Goal: Information Seeking & Learning: Check status

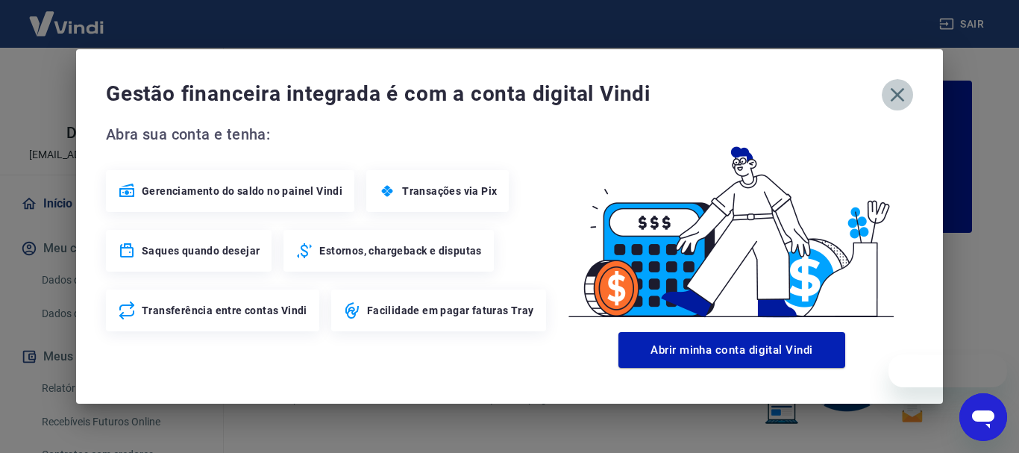
click at [894, 99] on icon "button" at bounding box center [898, 95] width 14 height 14
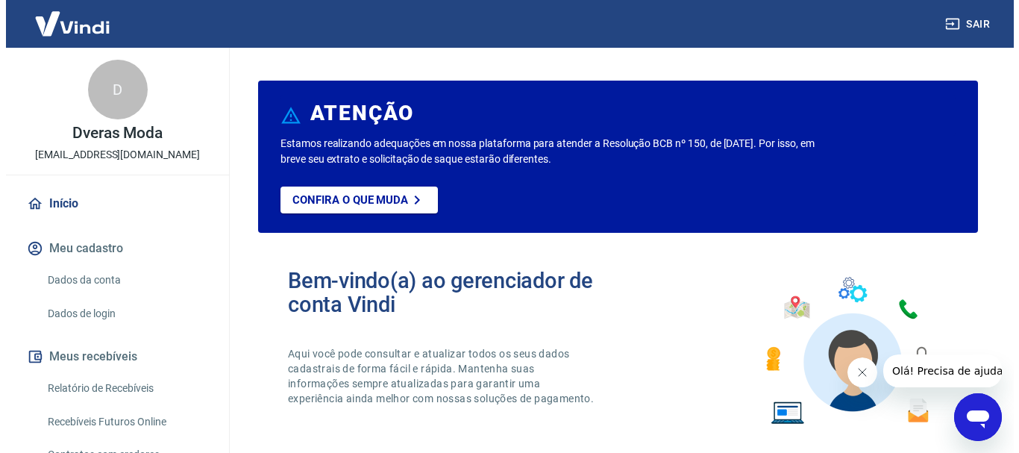
scroll to position [75, 0]
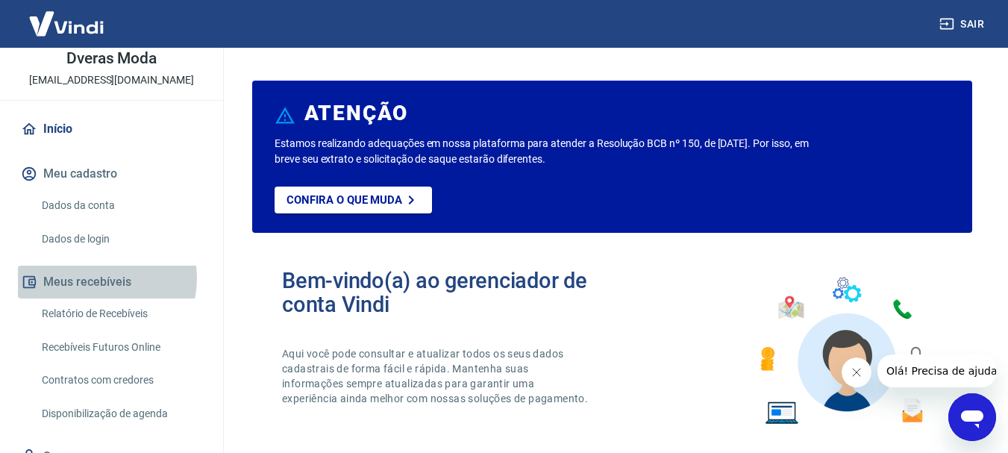
click at [100, 278] on button "Meus recebíveis" at bounding box center [111, 282] width 187 height 33
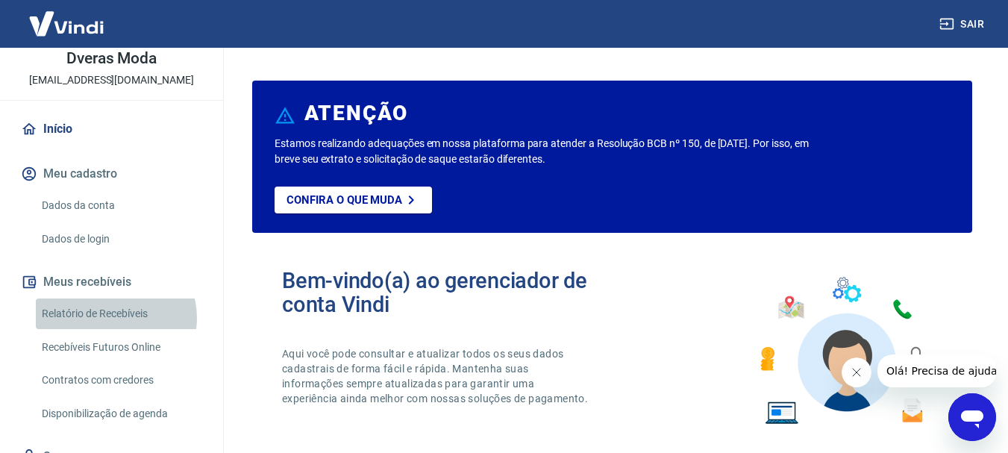
click at [115, 318] on link "Relatório de Recebíveis" at bounding box center [120, 313] width 169 height 31
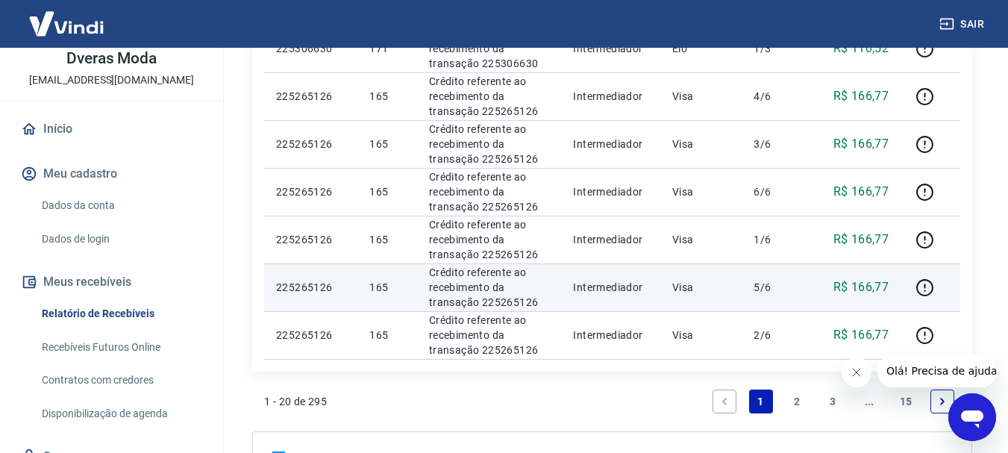
scroll to position [1196, 0]
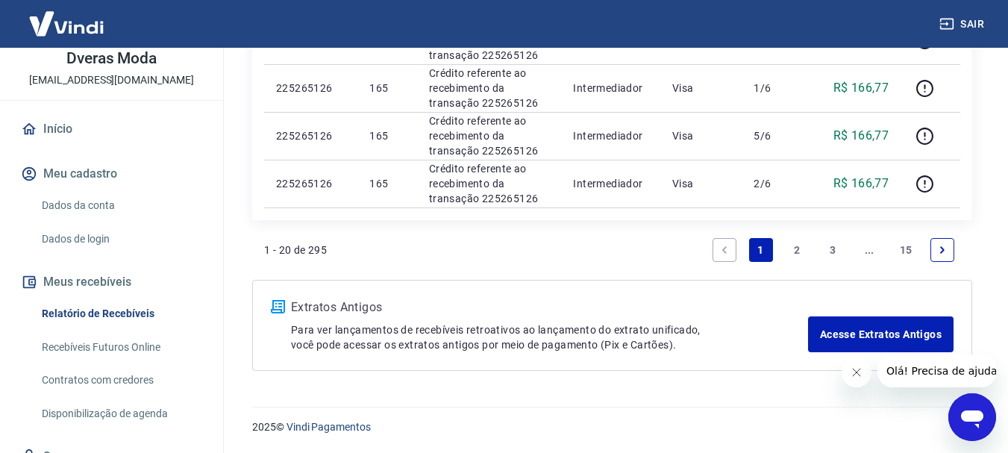
click at [940, 251] on icon "Next page" at bounding box center [942, 250] width 10 height 10
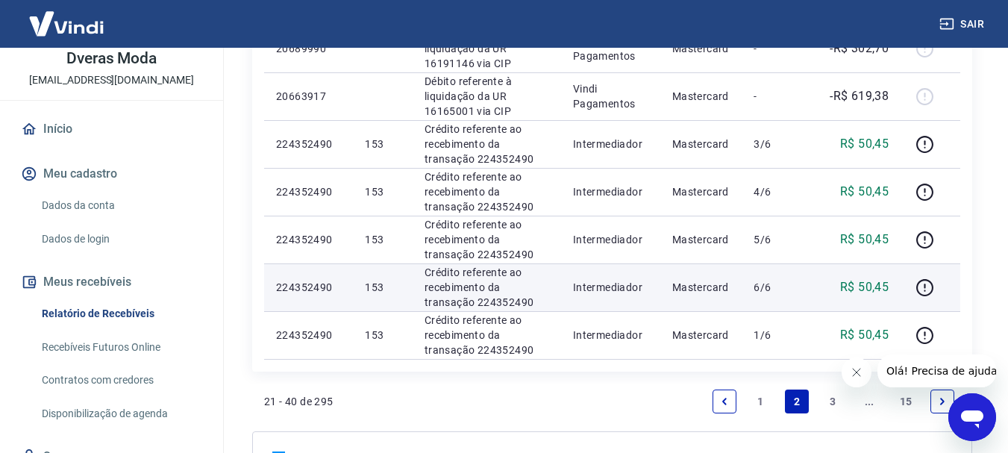
scroll to position [1196, 0]
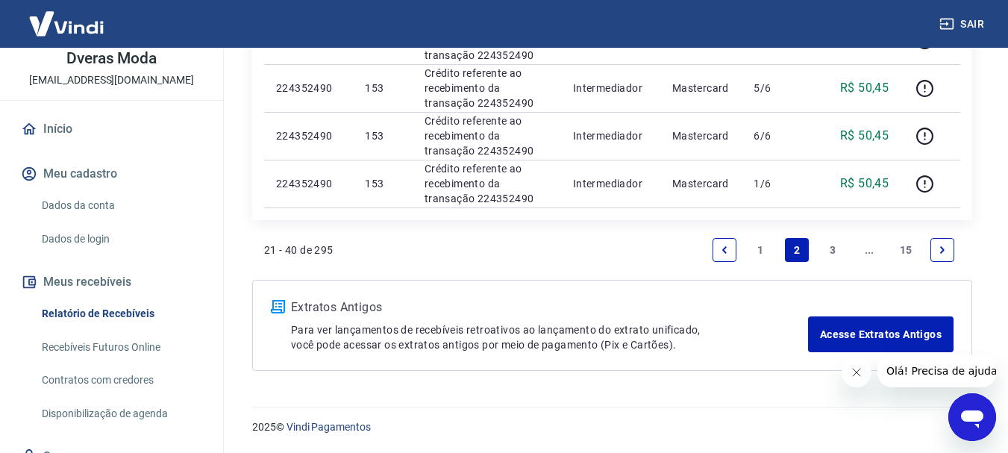
click at [954, 252] on li "Pagination" at bounding box center [943, 250] width 36 height 36
click at [951, 252] on link "Next page" at bounding box center [943, 250] width 24 height 24
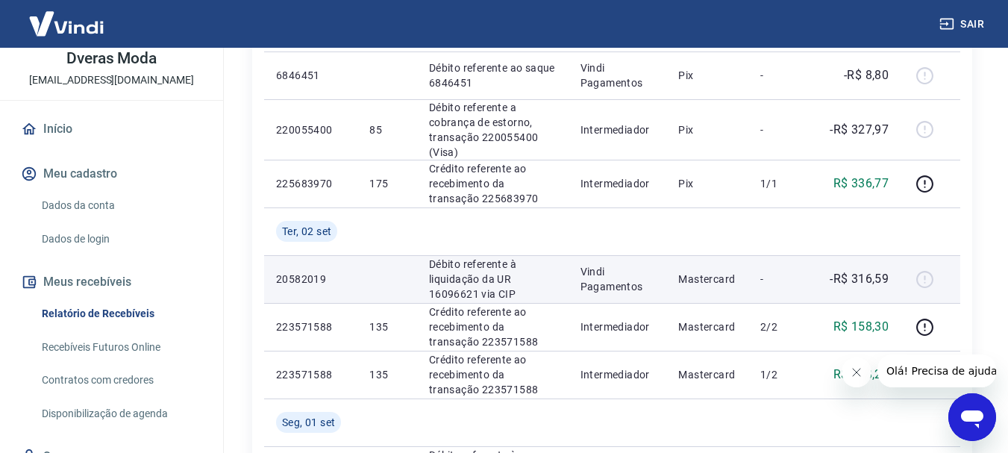
scroll to position [1194, 0]
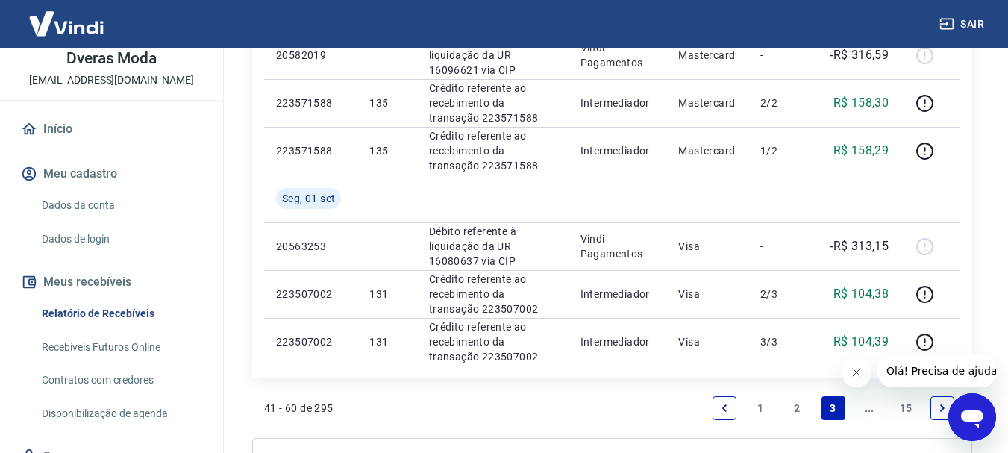
click at [860, 372] on icon "Fechar mensagem da empresa" at bounding box center [856, 372] width 12 height 12
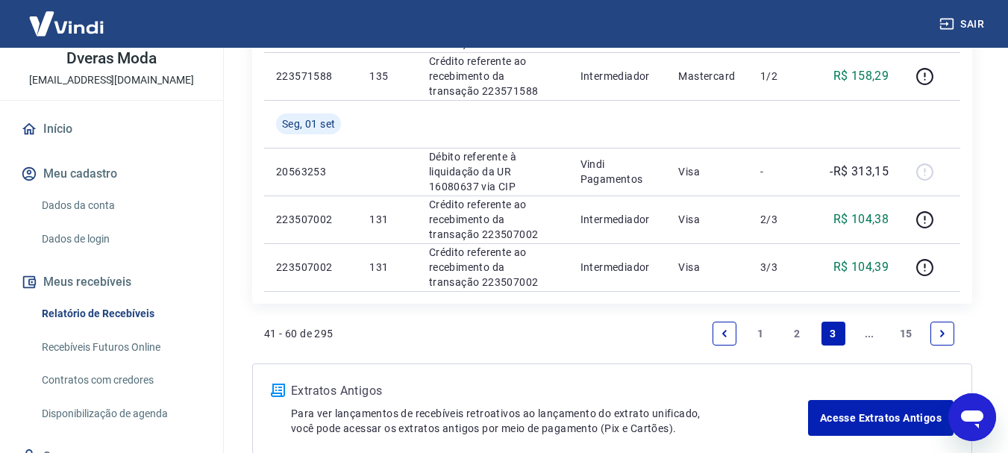
scroll to position [1343, 0]
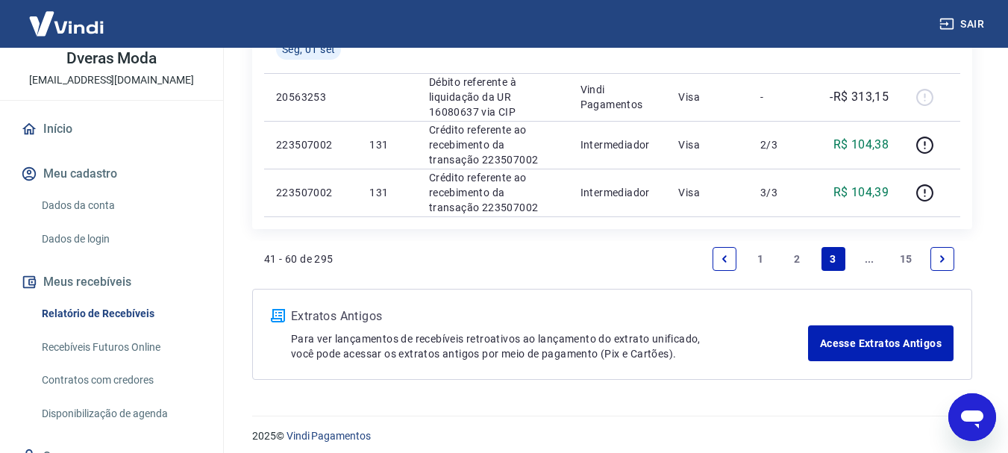
click at [872, 259] on link "..." at bounding box center [869, 259] width 24 height 24
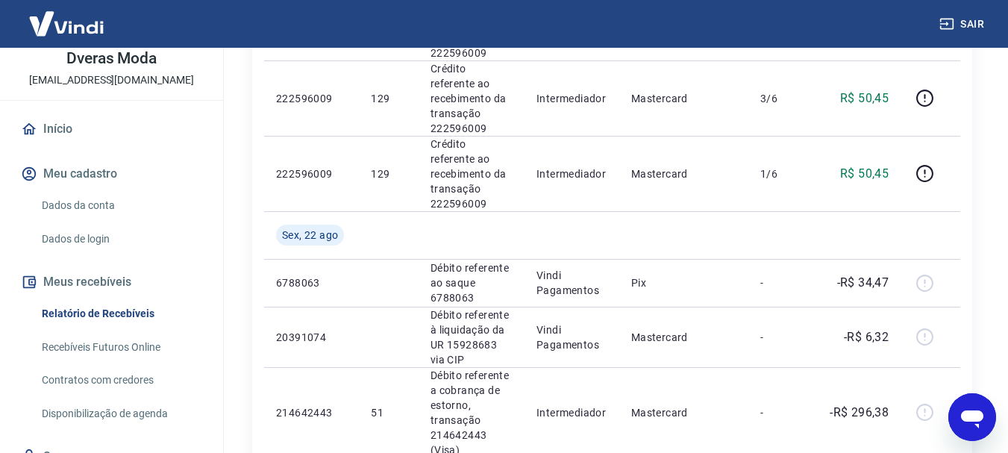
scroll to position [1567, 0]
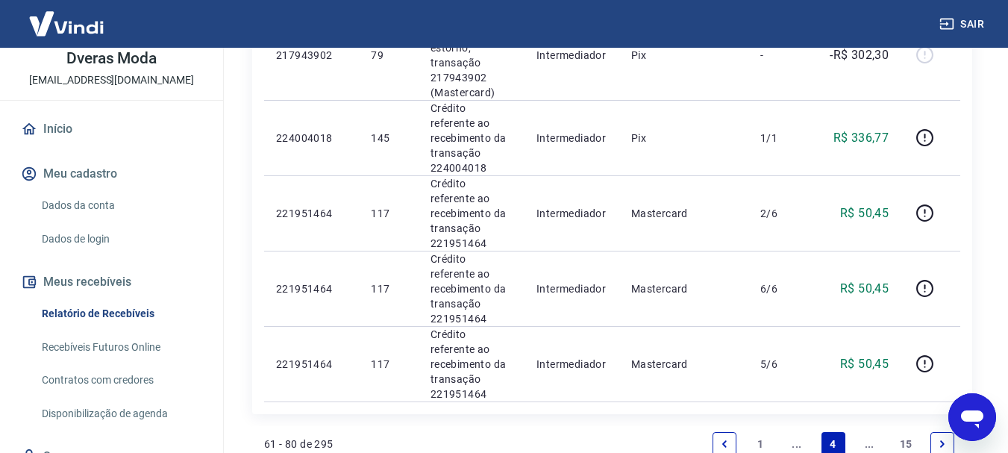
click at [797, 432] on link "..." at bounding box center [797, 444] width 24 height 24
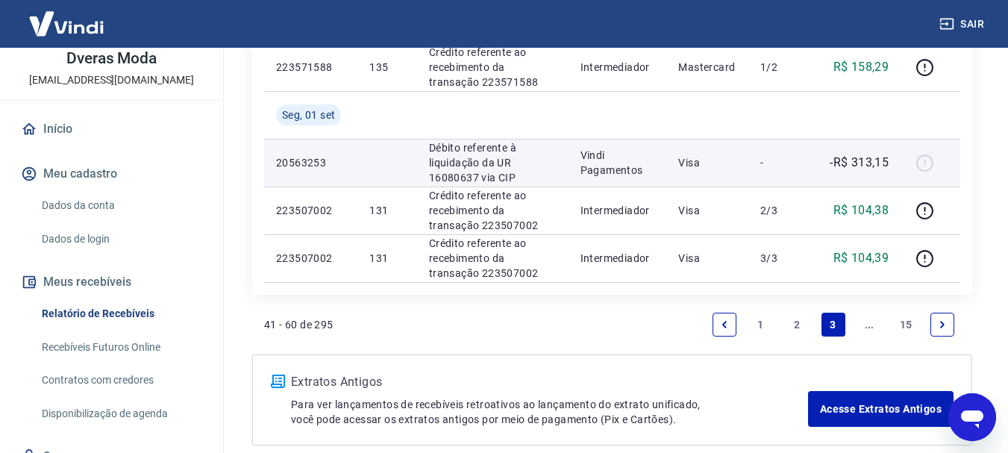
scroll to position [1352, 0]
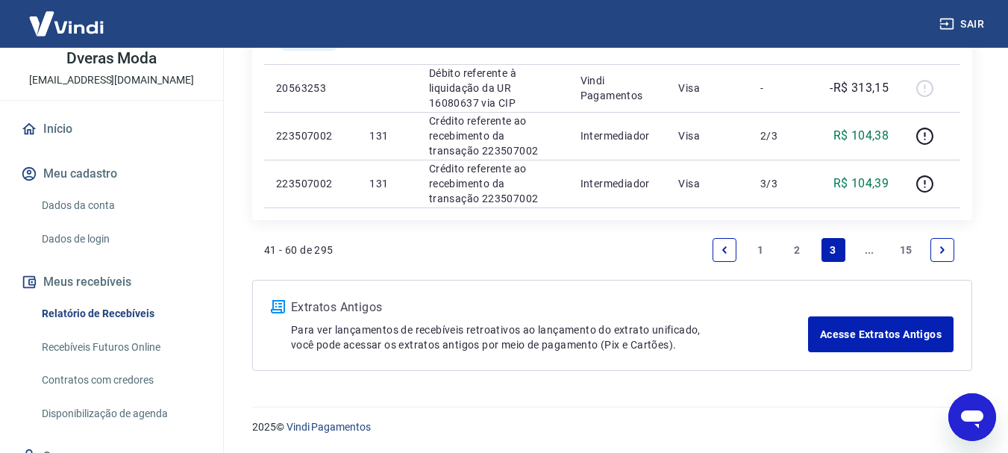
click at [875, 255] on link "..." at bounding box center [869, 250] width 24 height 24
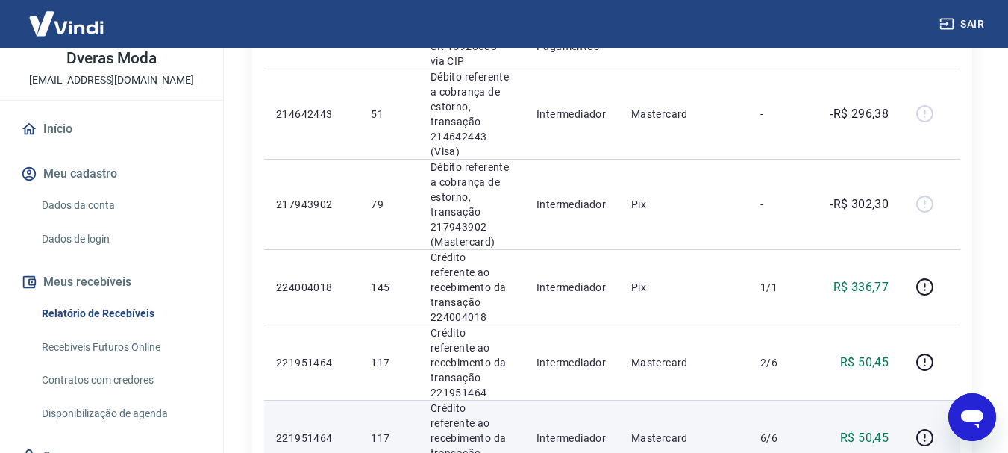
scroll to position [1567, 0]
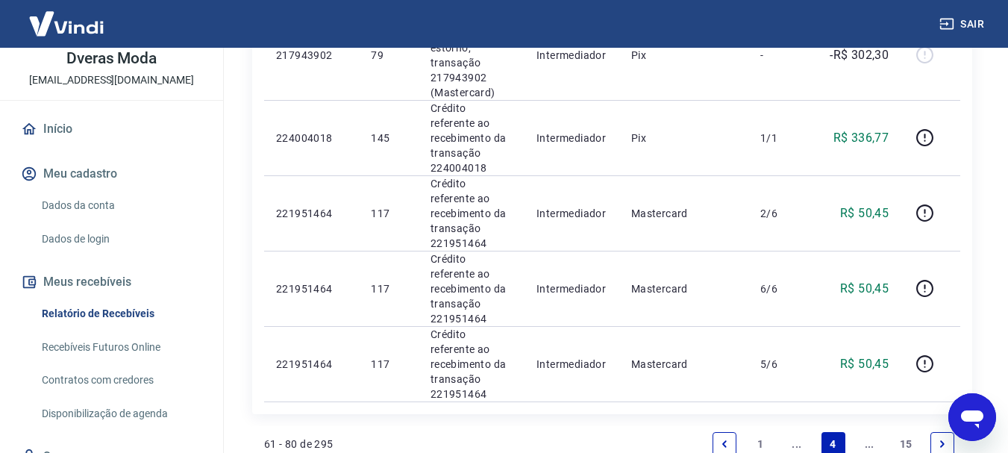
click at [803, 432] on link "..." at bounding box center [797, 444] width 24 height 24
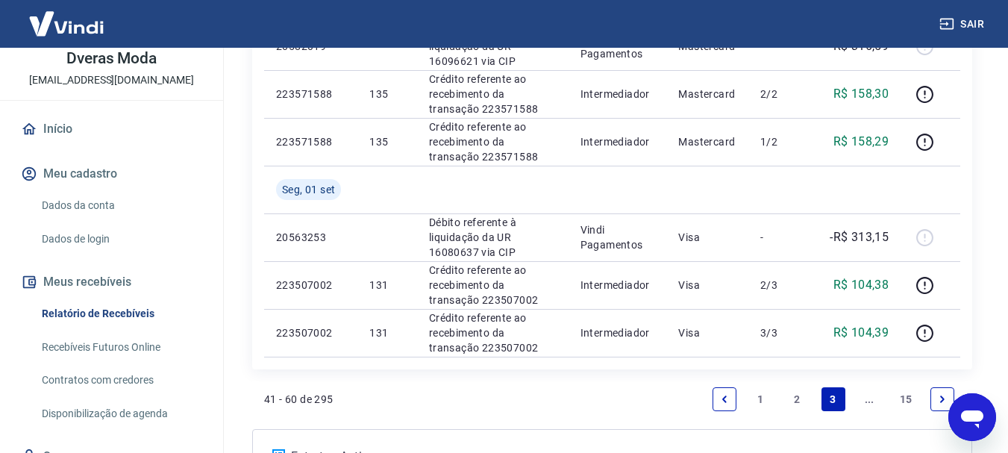
scroll to position [1278, 0]
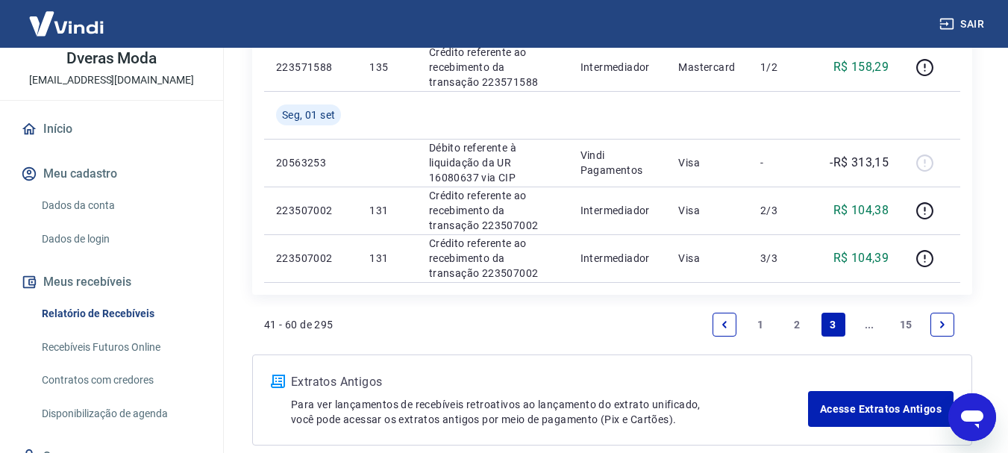
click at [872, 328] on link "..." at bounding box center [869, 325] width 24 height 24
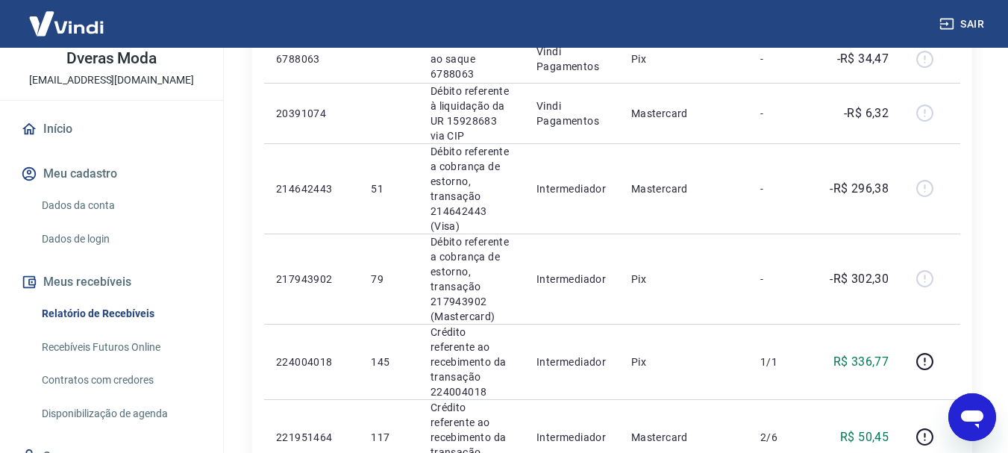
scroll to position [1567, 0]
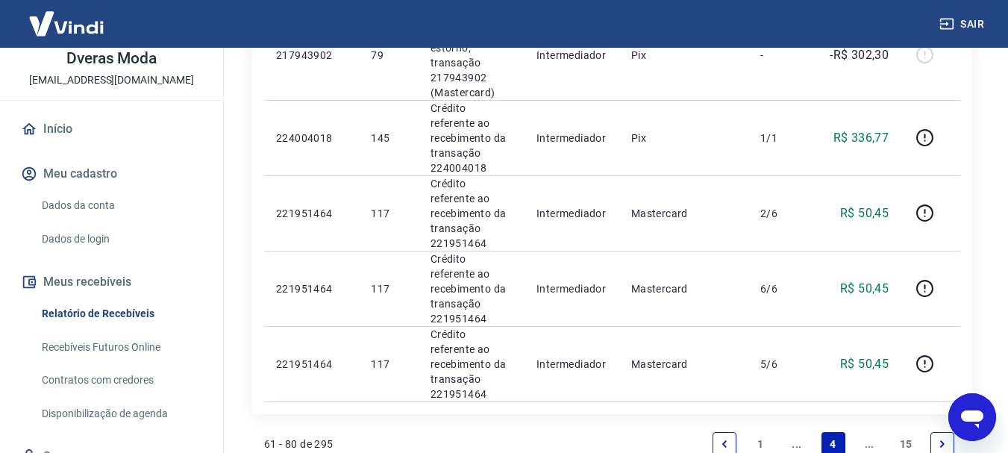
click at [872, 432] on link "..." at bounding box center [869, 444] width 24 height 24
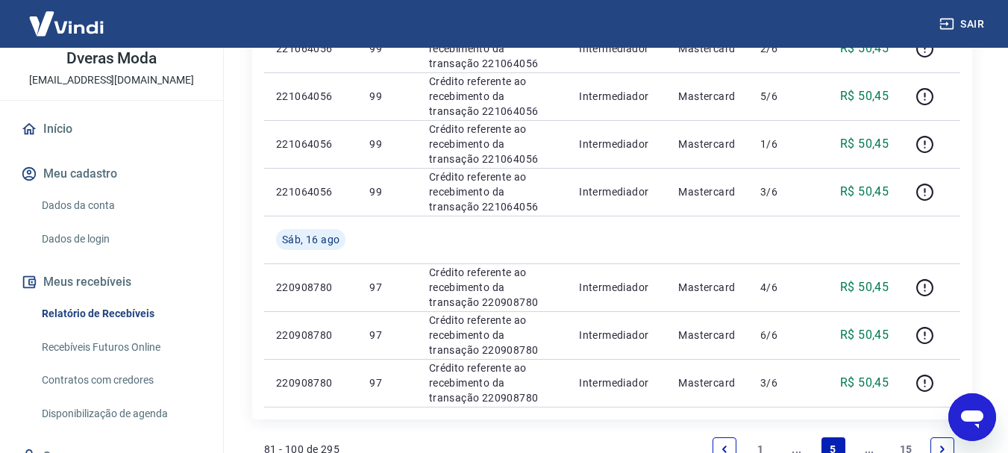
scroll to position [1244, 0]
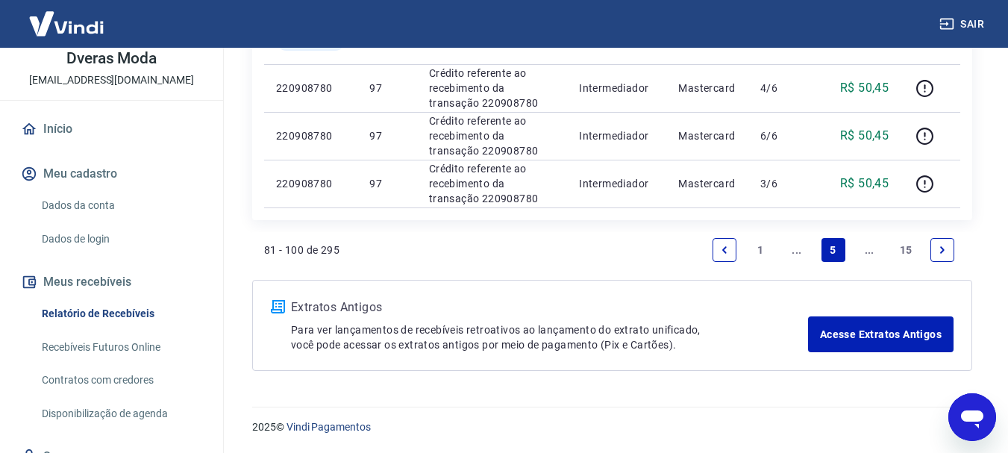
click at [872, 253] on link "..." at bounding box center [869, 250] width 24 height 24
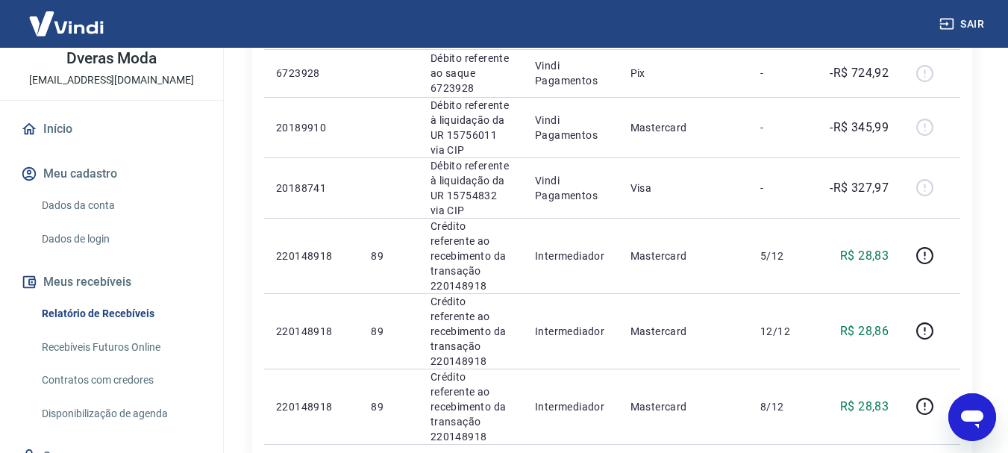
scroll to position [1520, 0]
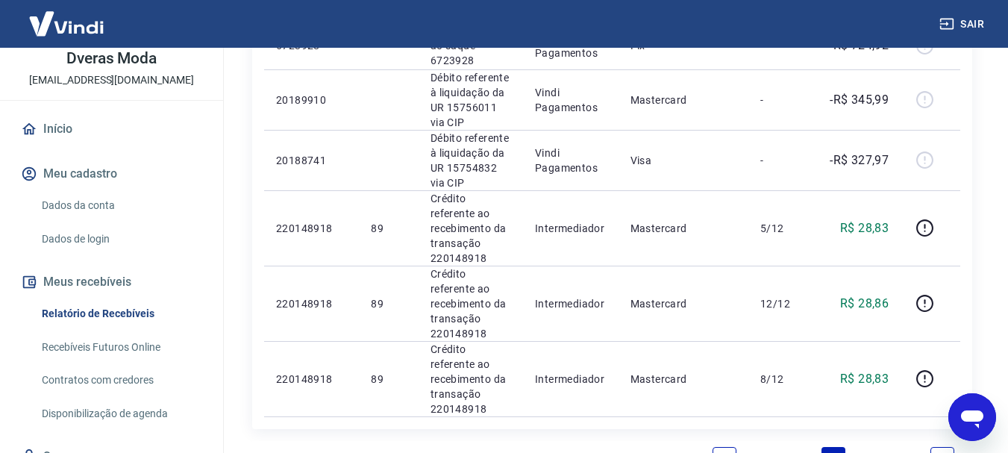
click at [944, 452] on icon "Next page" at bounding box center [942, 459] width 10 height 10
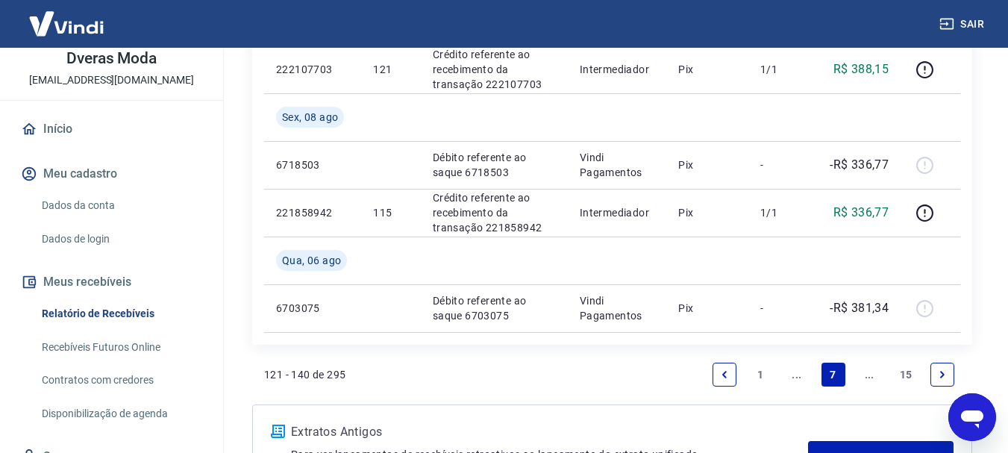
scroll to position [1194, 0]
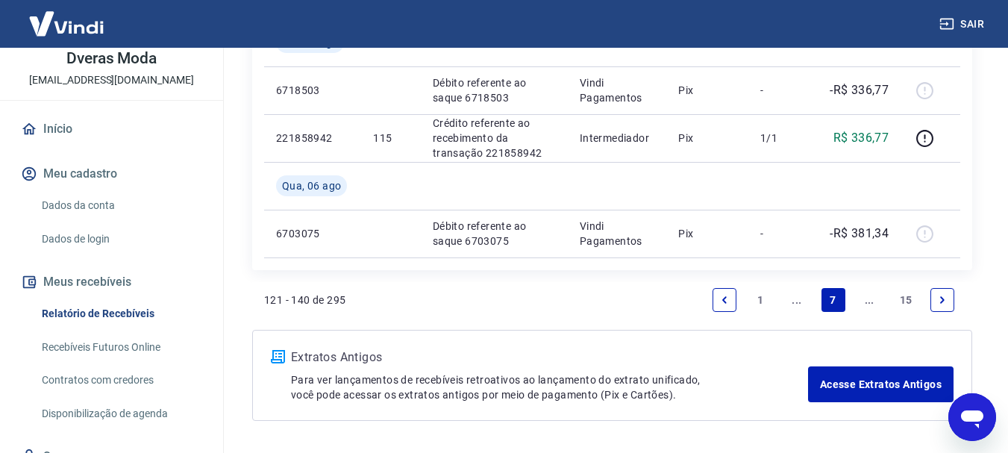
click at [875, 301] on link "..." at bounding box center [869, 300] width 24 height 24
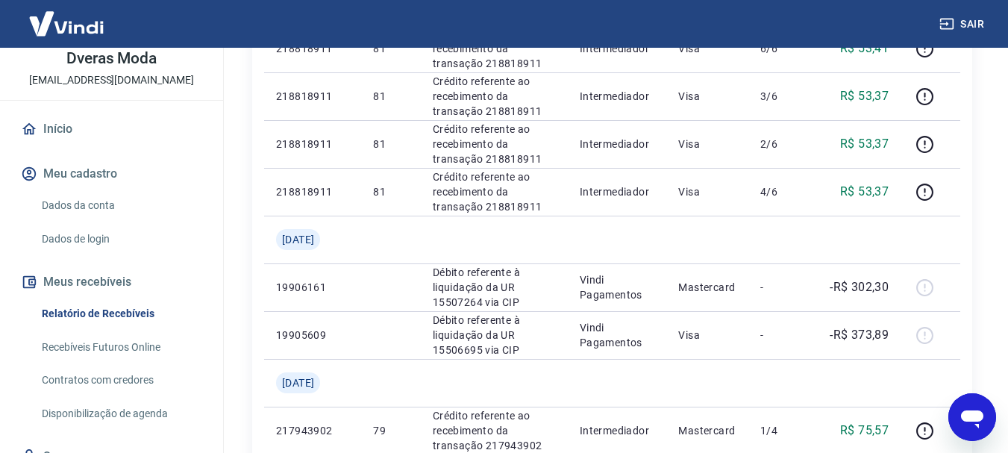
scroll to position [1387, 0]
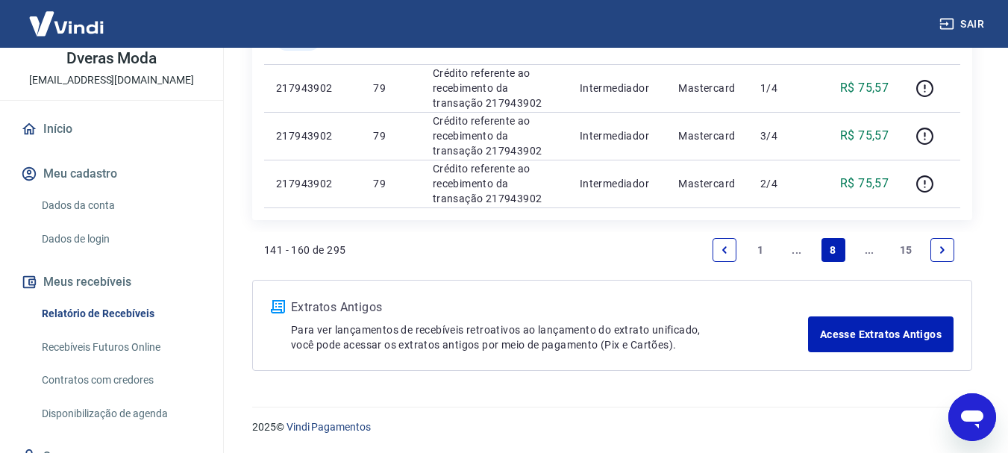
click at [870, 252] on link "..." at bounding box center [869, 250] width 24 height 24
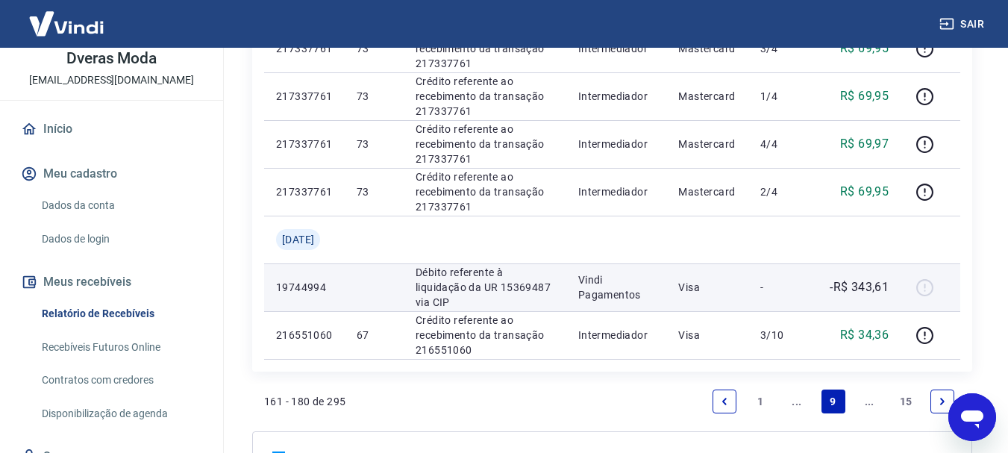
scroll to position [1196, 0]
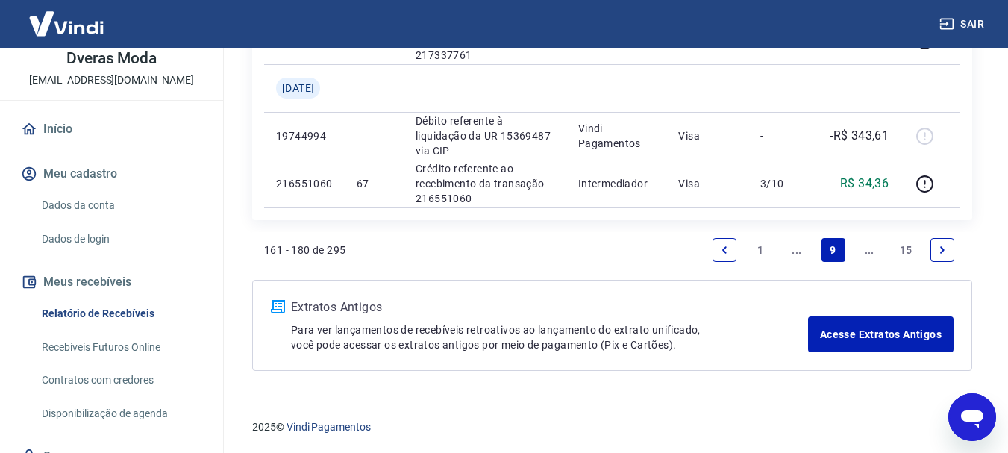
click at [867, 251] on link "..." at bounding box center [869, 250] width 24 height 24
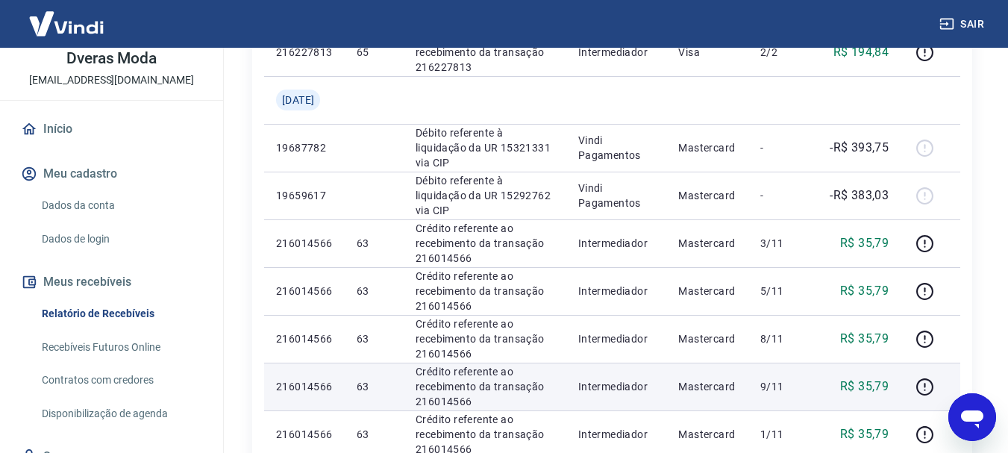
scroll to position [1196, 0]
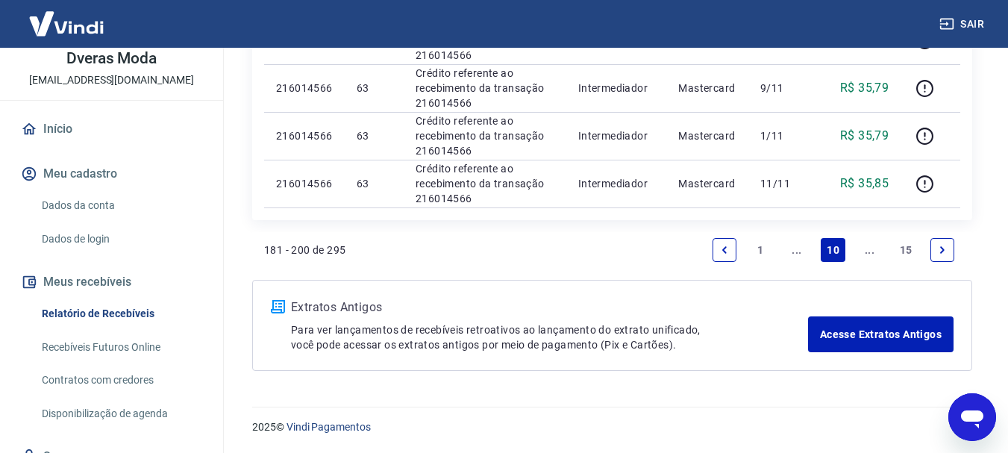
click at [870, 251] on link "..." at bounding box center [869, 250] width 24 height 24
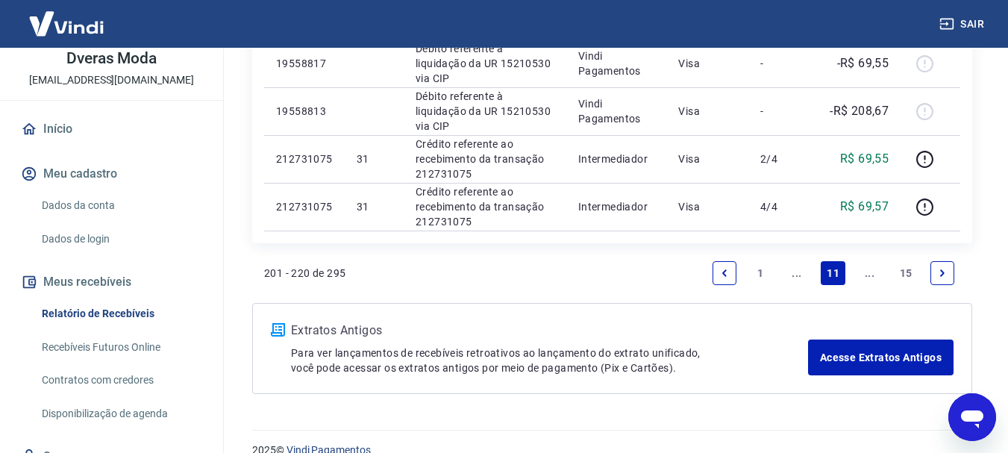
scroll to position [1292, 0]
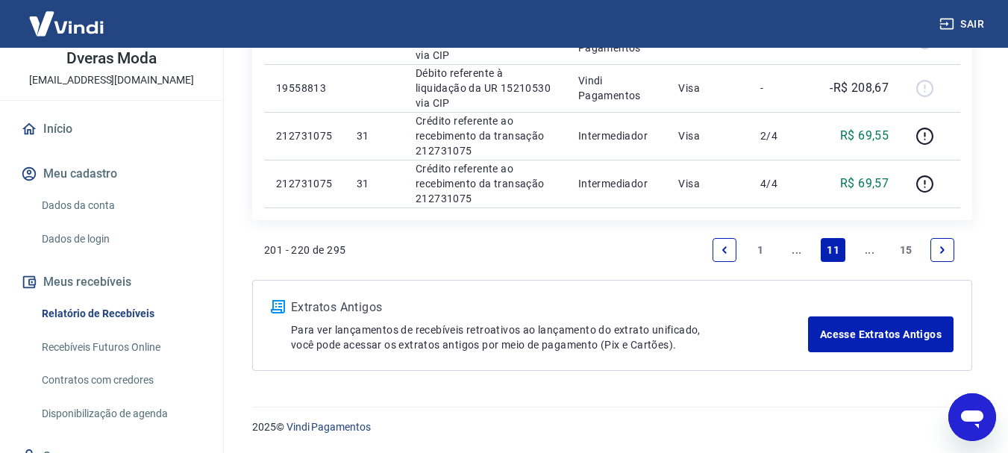
click at [875, 251] on link "..." at bounding box center [869, 250] width 24 height 24
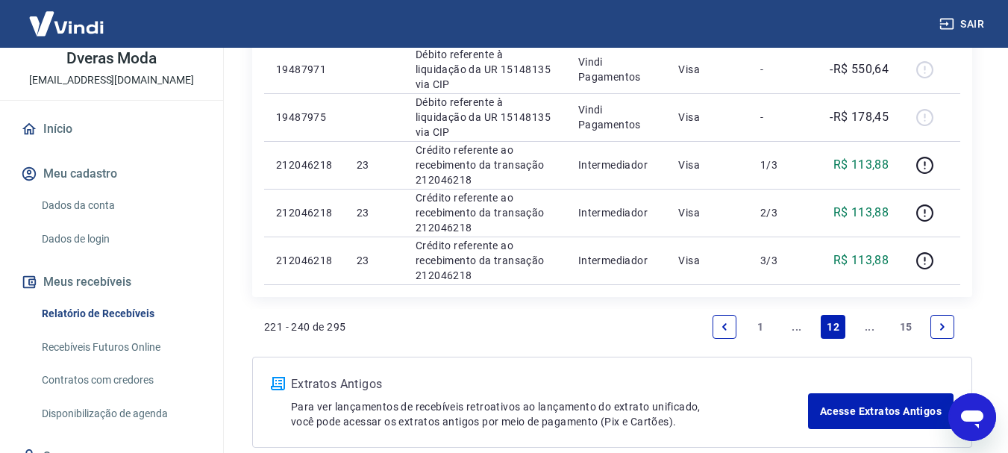
scroll to position [1045, 0]
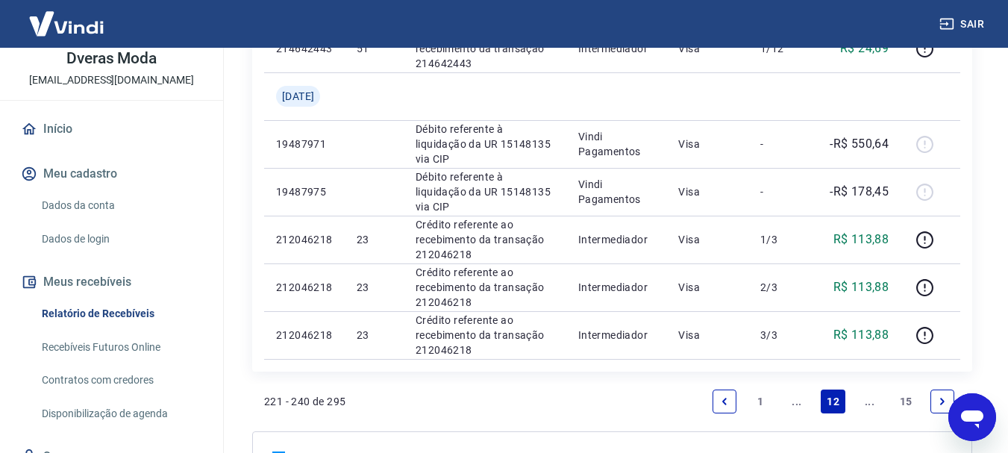
click at [870, 402] on link "..." at bounding box center [869, 402] width 24 height 24
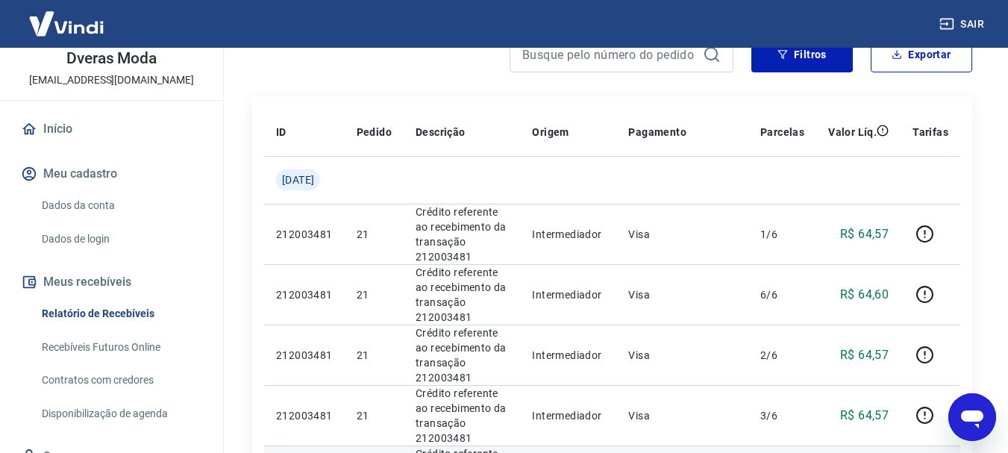
scroll to position [75, 0]
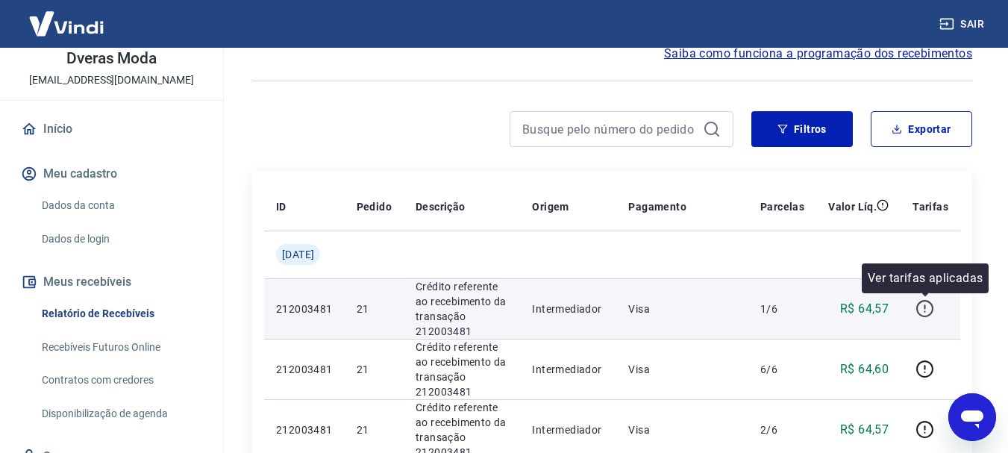
click at [926, 313] on icon "button" at bounding box center [925, 308] width 19 height 19
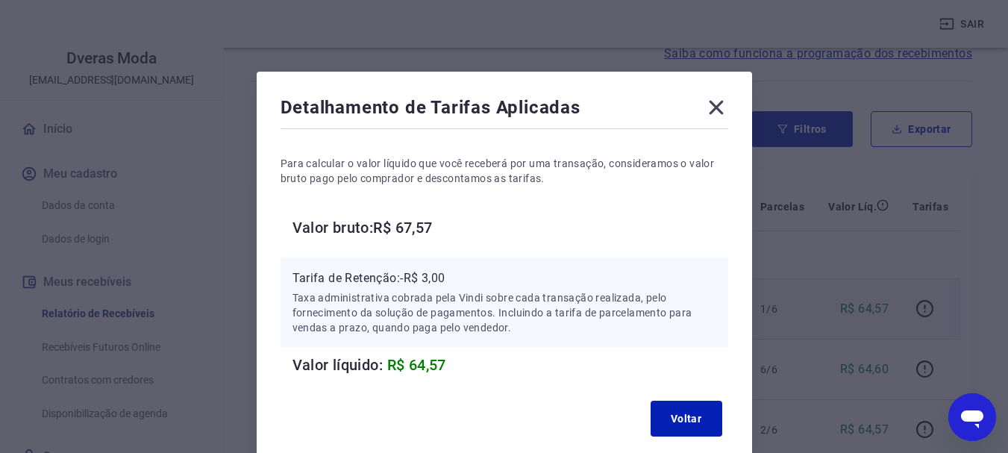
click at [714, 105] on icon at bounding box center [716, 108] width 14 height 14
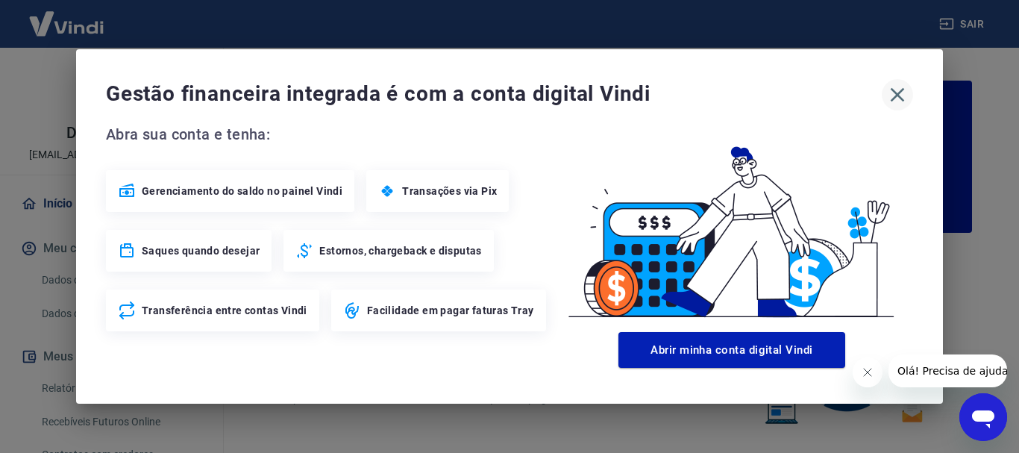
click at [901, 95] on icon "button" at bounding box center [898, 95] width 24 height 24
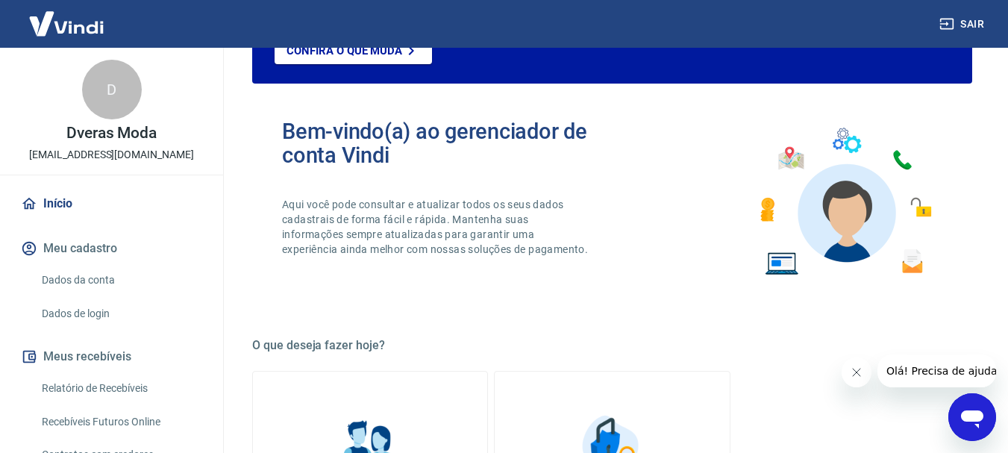
scroll to position [224, 0]
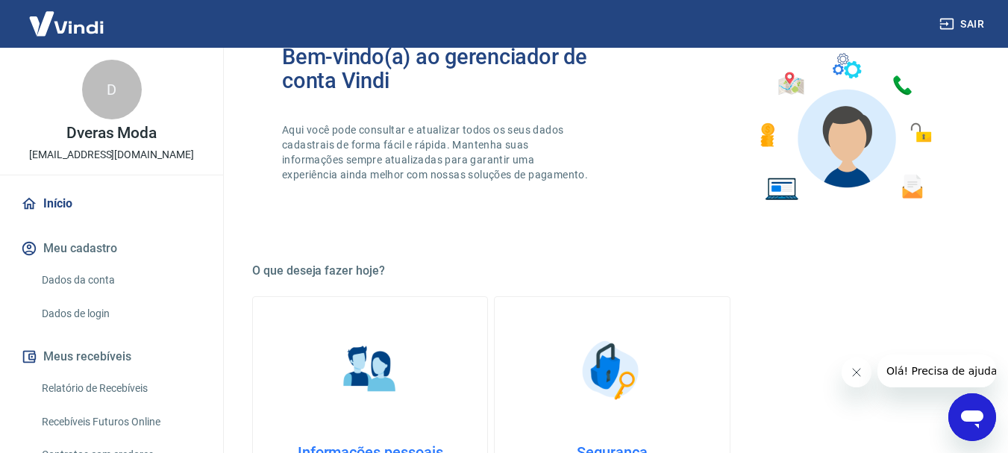
click at [125, 387] on link "Relatório de Recebíveis" at bounding box center [120, 388] width 169 height 31
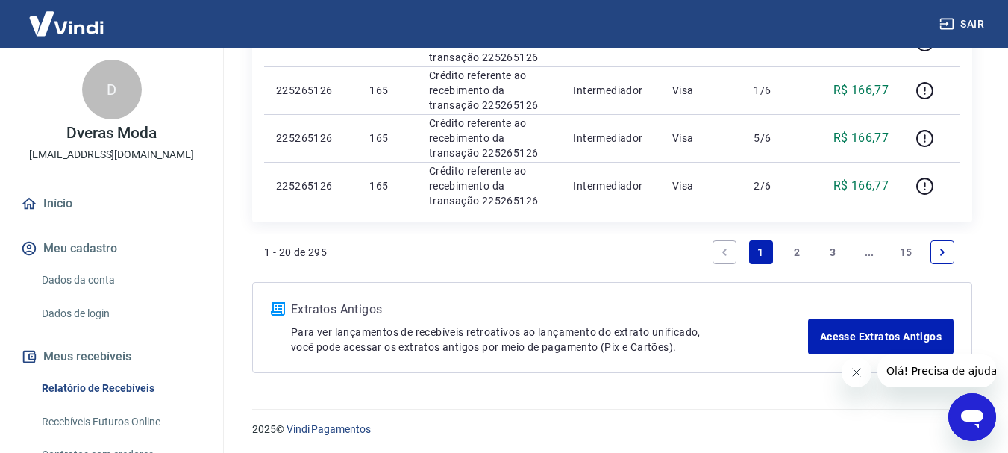
scroll to position [1196, 0]
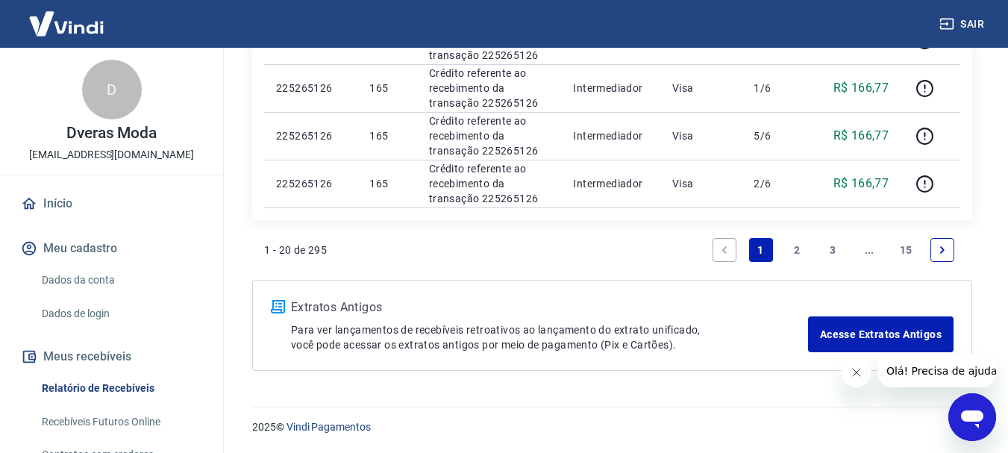
click at [794, 252] on link "2" at bounding box center [797, 250] width 24 height 24
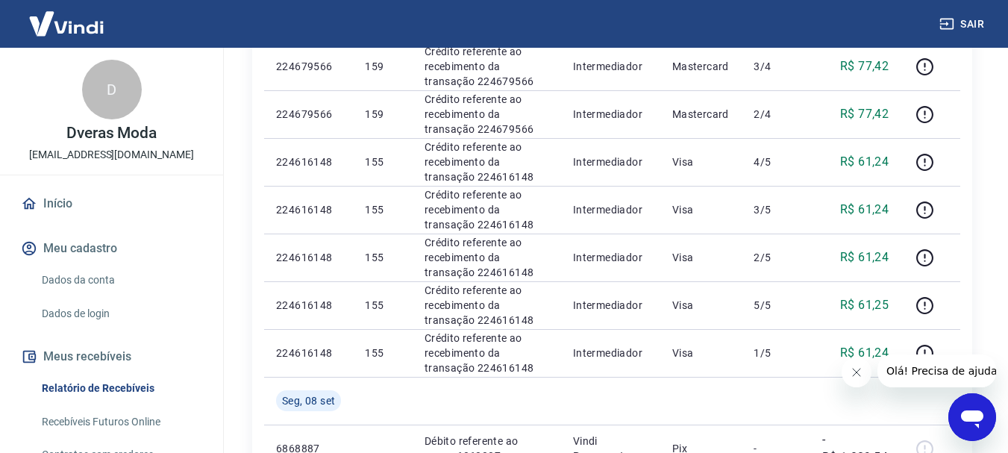
scroll to position [1119, 0]
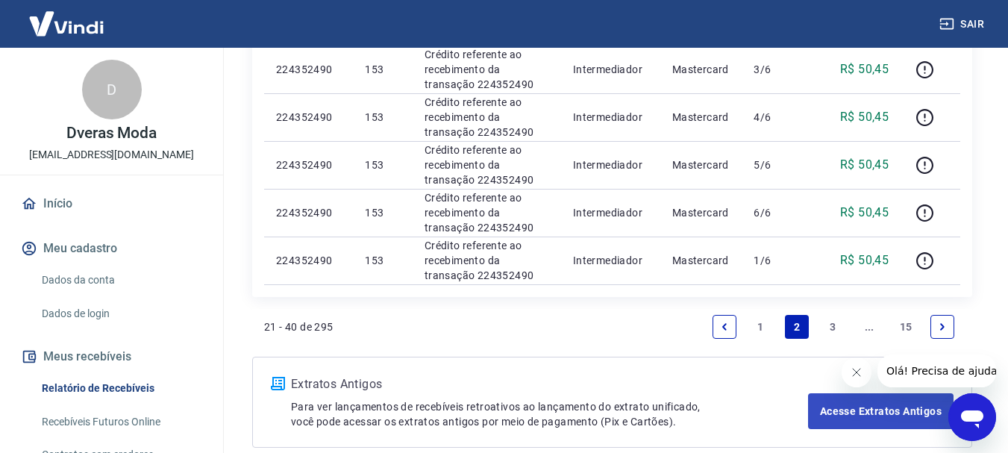
click at [834, 328] on link "3" at bounding box center [834, 327] width 24 height 24
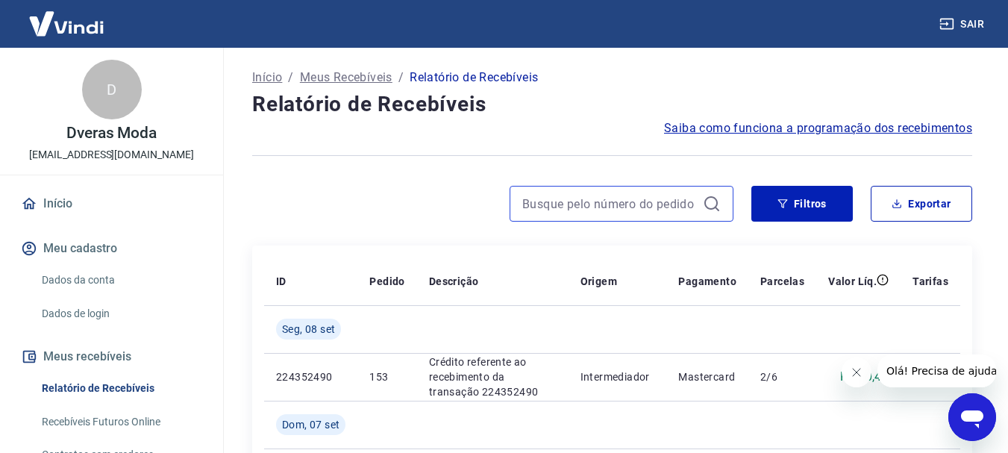
click at [657, 202] on input at bounding box center [609, 204] width 175 height 22
click at [648, 203] on input at bounding box center [609, 204] width 175 height 22
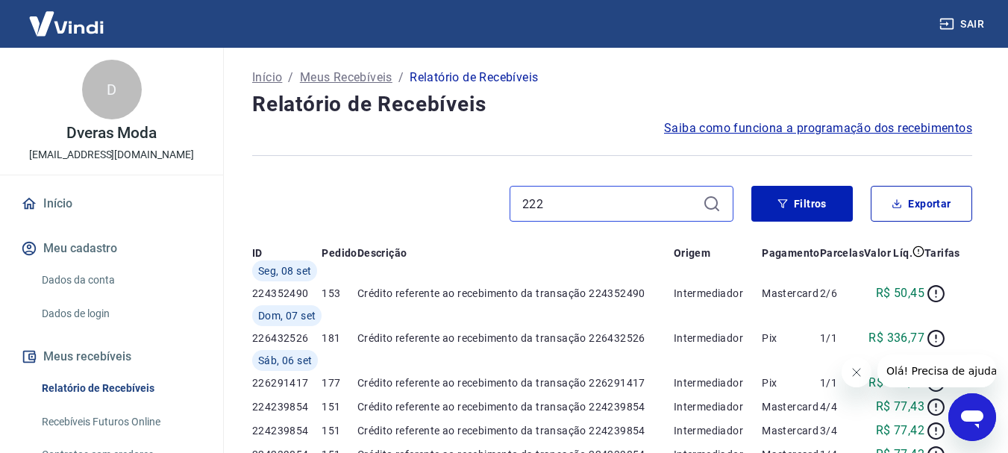
click at [595, 204] on input "222" at bounding box center [609, 204] width 175 height 22
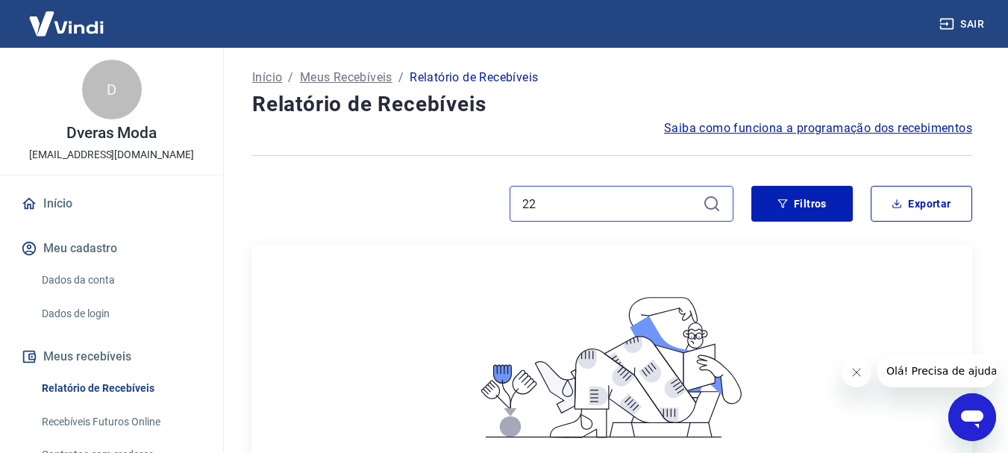
type input "2"
click at [556, 205] on input "2" at bounding box center [609, 204] width 175 height 22
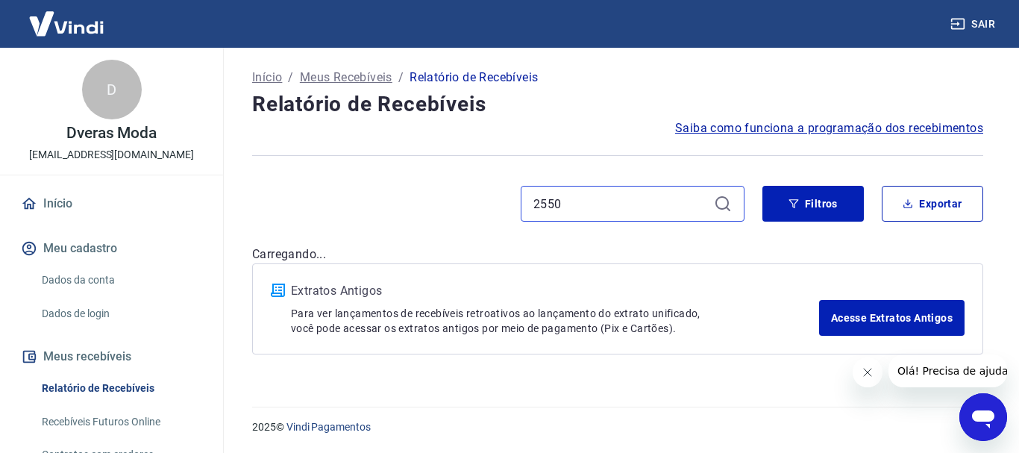
type input "2550"
click at [721, 202] on div "2550" at bounding box center [633, 204] width 224 height 36
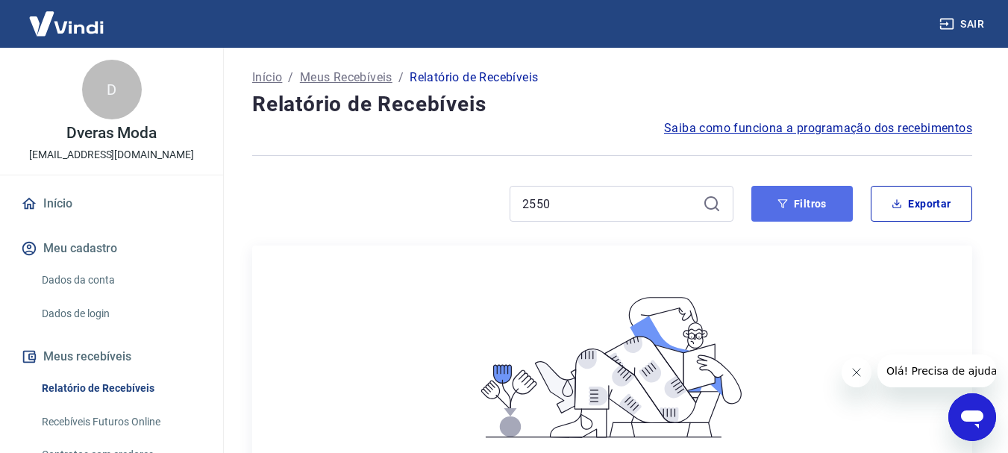
click at [811, 207] on button "Filtros" at bounding box center [801, 204] width 101 height 36
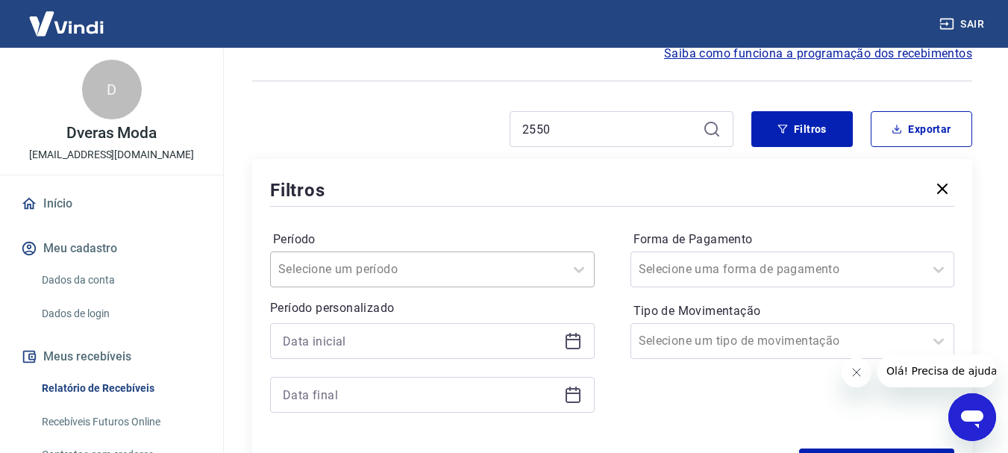
click at [487, 269] on div "Selecione um período" at bounding box center [432, 269] width 325 height 36
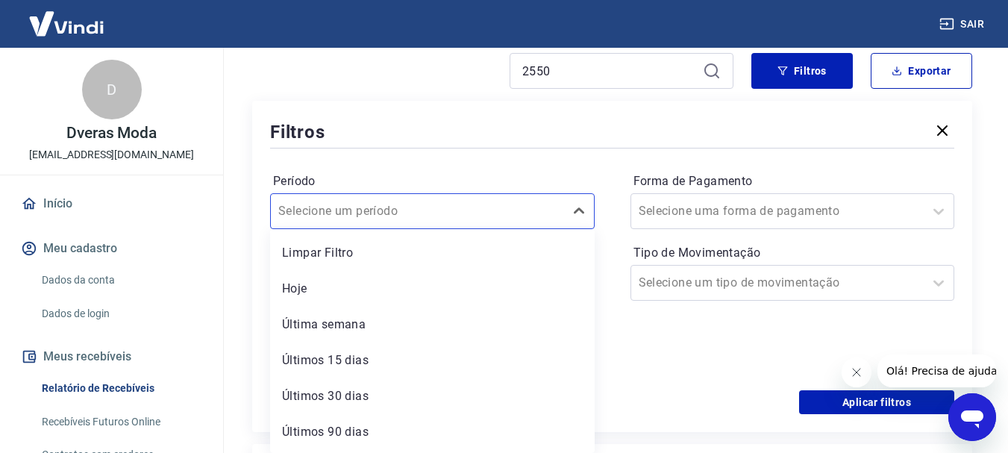
click at [623, 231] on div "Período option Limpar Filtro focused, 1 of 7. 7 results available. Use Up and D…" at bounding box center [612, 270] width 684 height 239
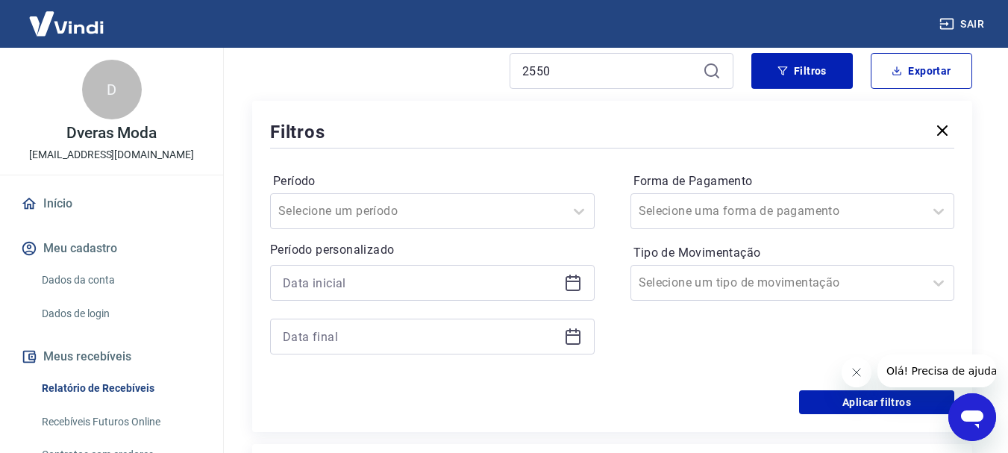
click at [569, 284] on icon at bounding box center [573, 283] width 18 height 18
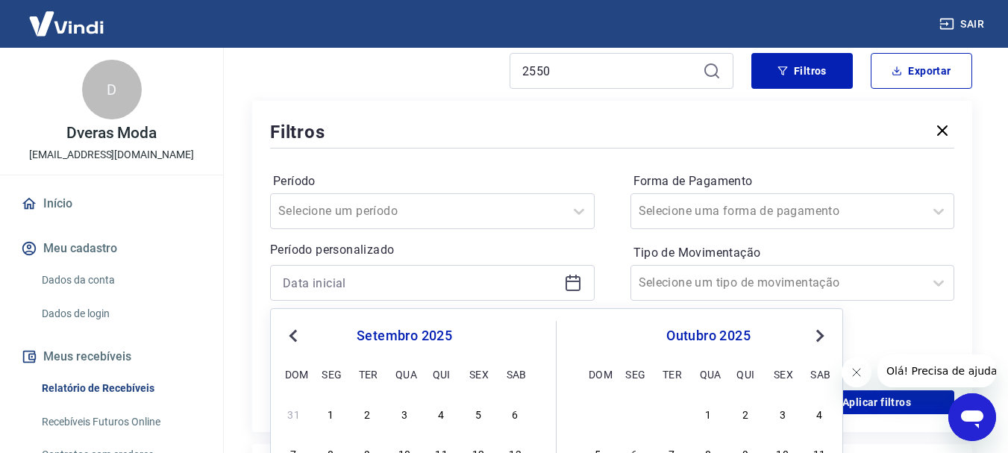
click at [295, 336] on span "Previous Month" at bounding box center [295, 335] width 0 height 17
click at [445, 416] on div "3" at bounding box center [442, 413] width 18 height 18
type input "03/07/2025"
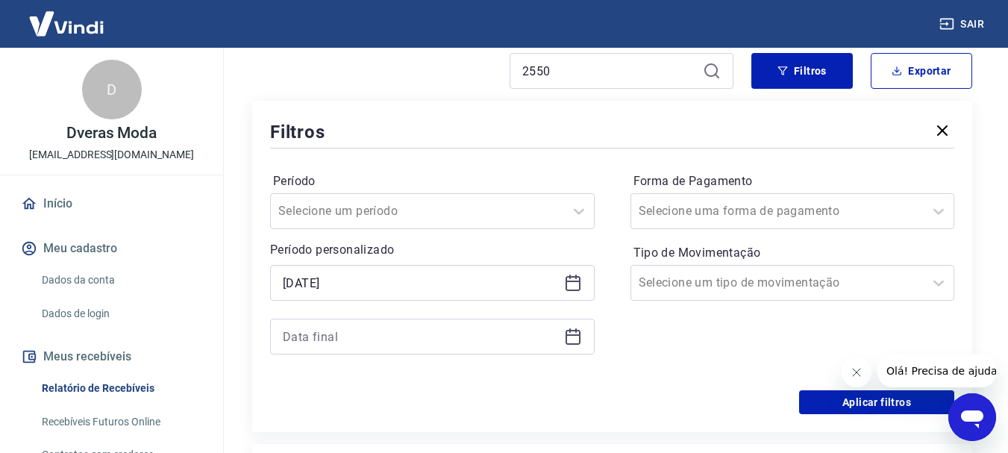
click at [582, 327] on div at bounding box center [432, 337] width 325 height 36
click at [578, 337] on icon at bounding box center [573, 337] width 18 height 18
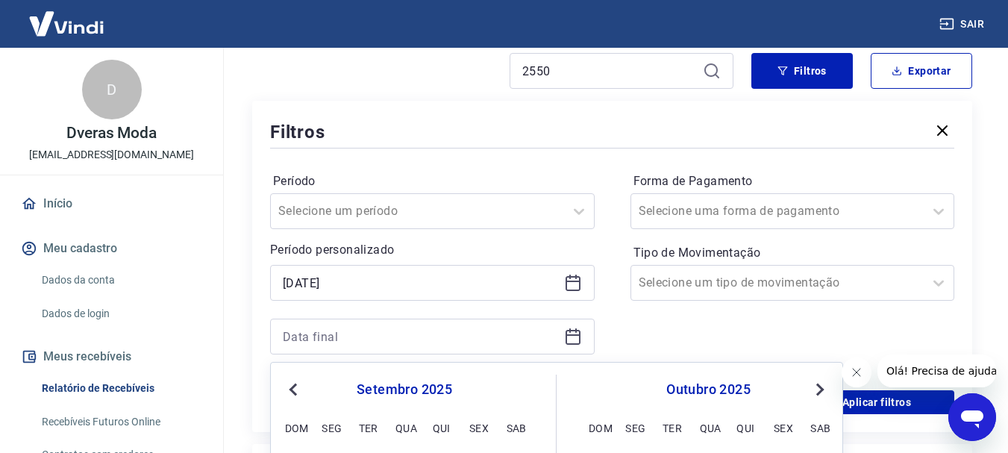
click at [295, 393] on span "Previous Month" at bounding box center [295, 389] width 0 height 17
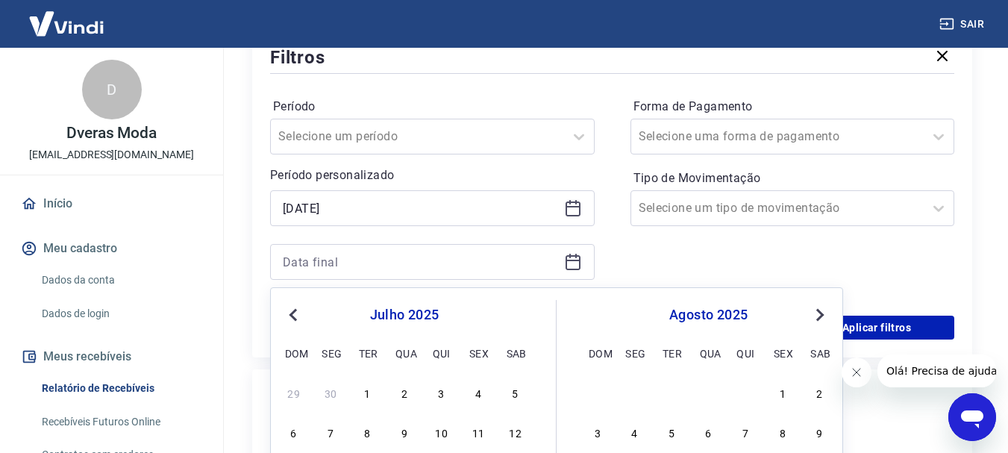
scroll to position [282, 0]
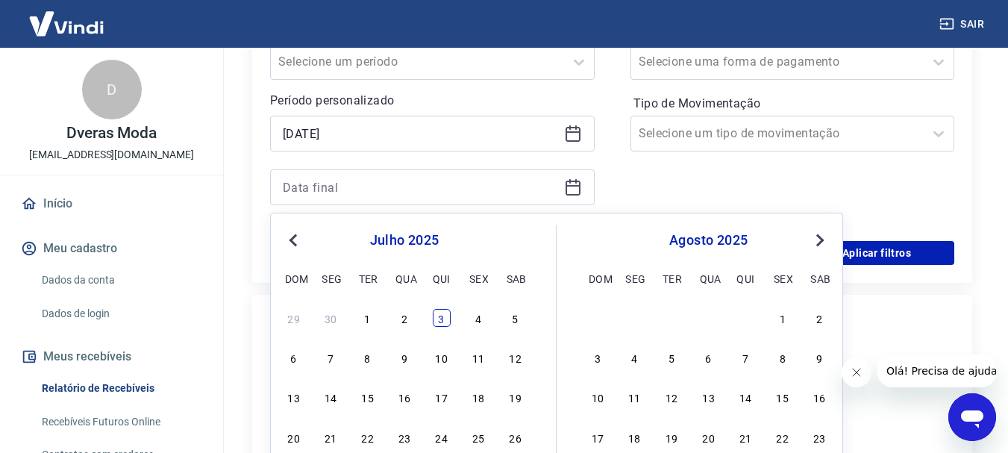
click at [434, 320] on div "3" at bounding box center [442, 318] width 18 height 18
type input "03/07/2025"
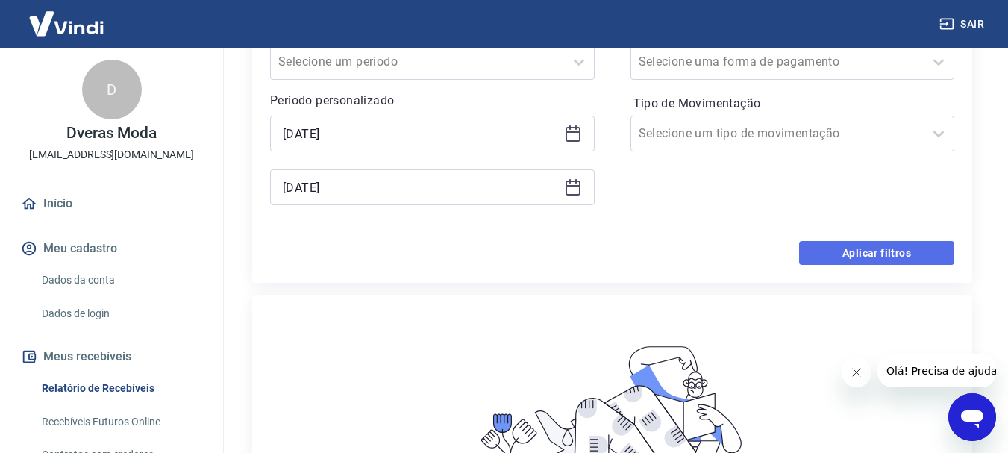
click at [866, 257] on button "Aplicar filtros" at bounding box center [876, 253] width 155 height 24
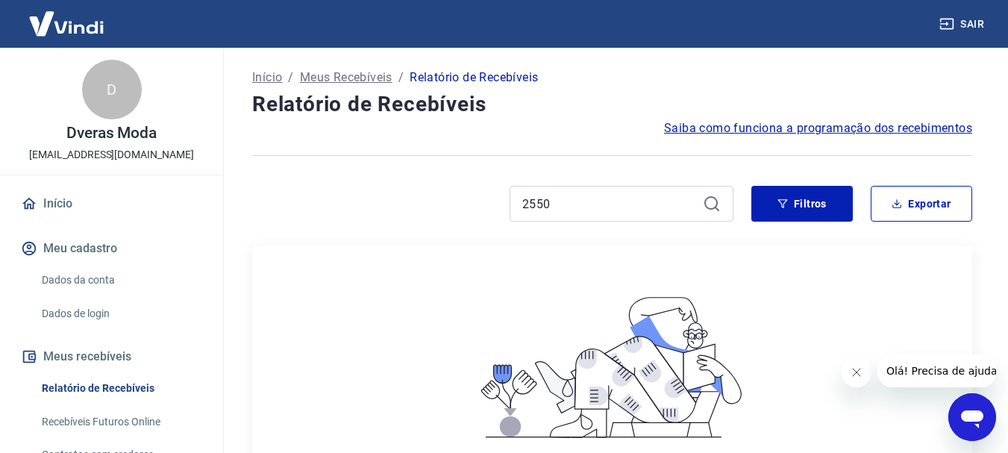
scroll to position [75, 0]
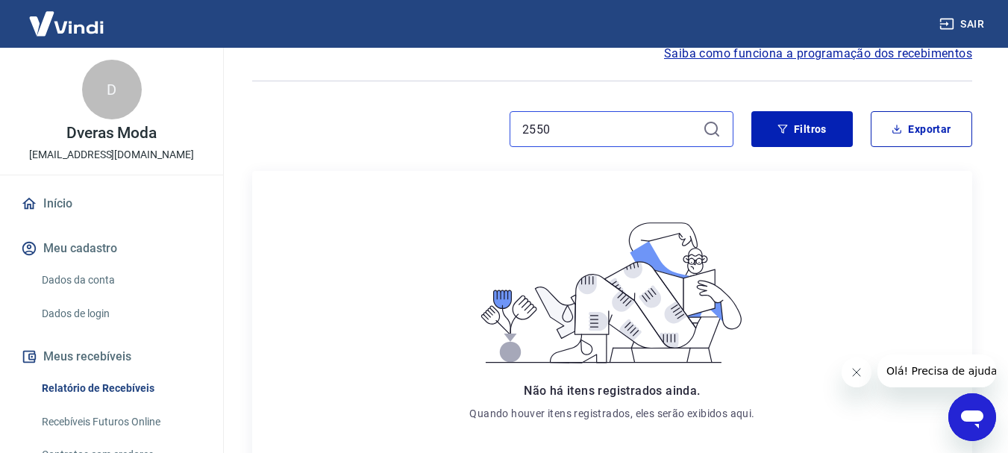
click at [578, 134] on input "2550" at bounding box center [609, 129] width 175 height 22
type input "2"
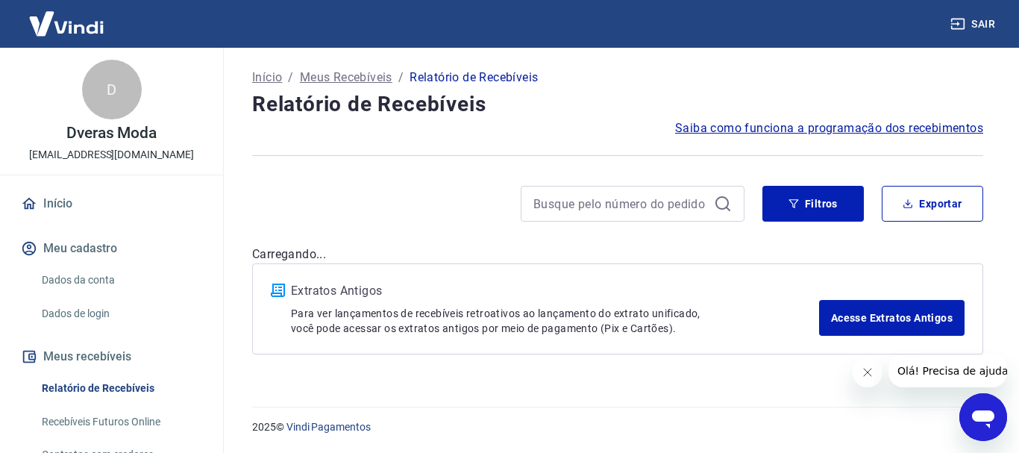
click at [734, 199] on div at bounding box center [633, 204] width 224 height 36
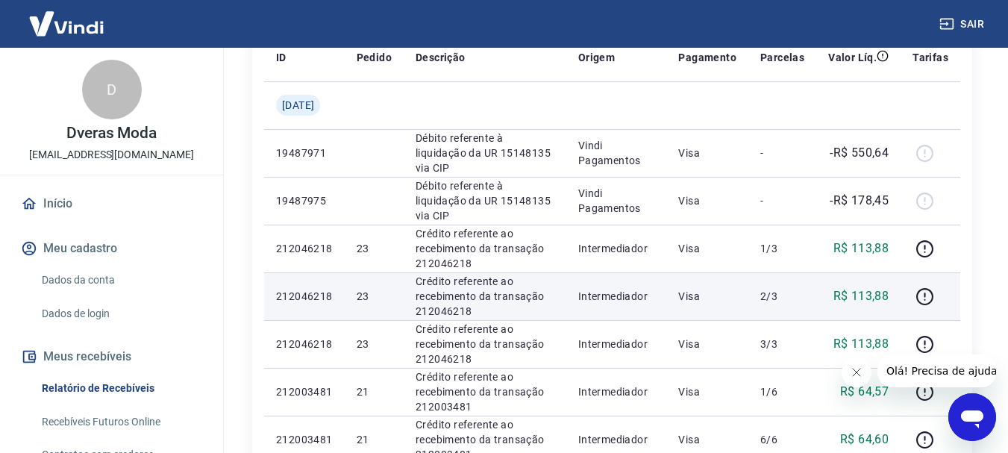
scroll to position [373, 0]
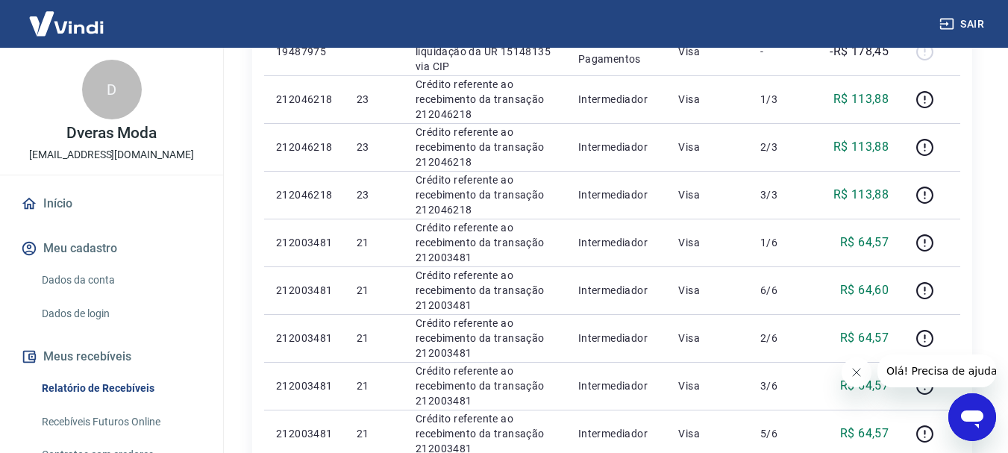
click at [855, 373] on icon "Fechar mensagem da empresa" at bounding box center [855, 372] width 7 height 7
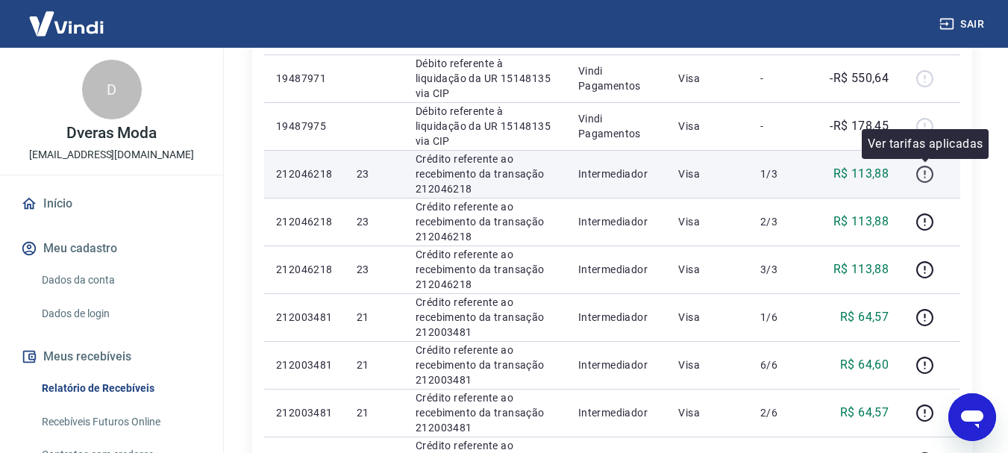
click at [924, 175] on icon "button" at bounding box center [925, 174] width 19 height 19
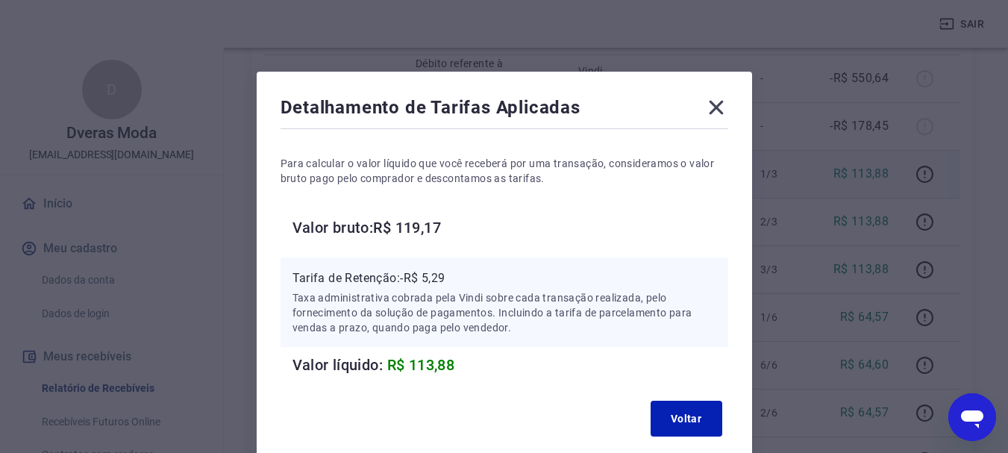
click at [716, 110] on icon at bounding box center [716, 108] width 24 height 24
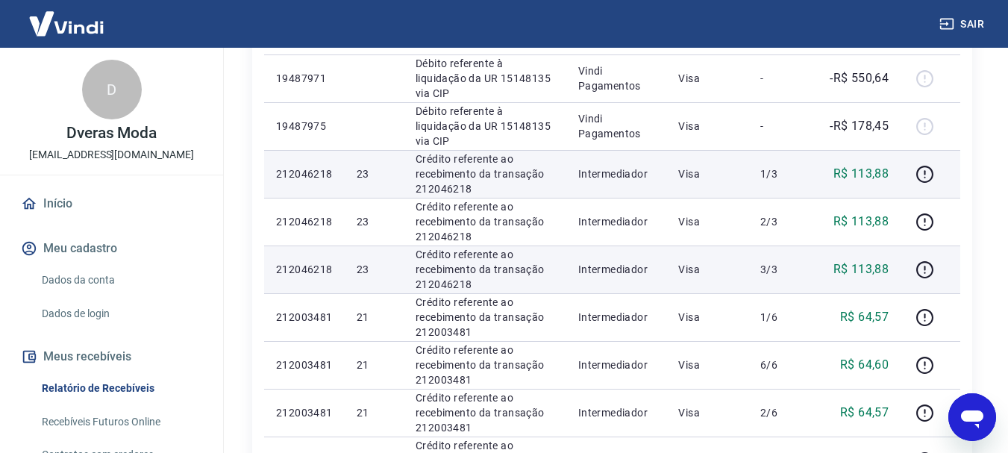
click at [864, 269] on p "R$ 113,88" at bounding box center [862, 269] width 56 height 18
click at [926, 270] on icon "button" at bounding box center [925, 269] width 19 height 19
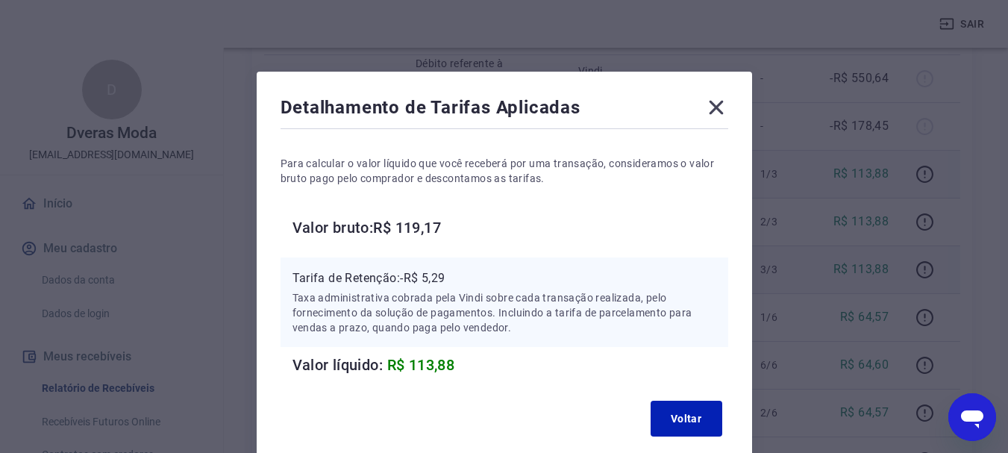
click at [714, 107] on icon at bounding box center [716, 108] width 24 height 24
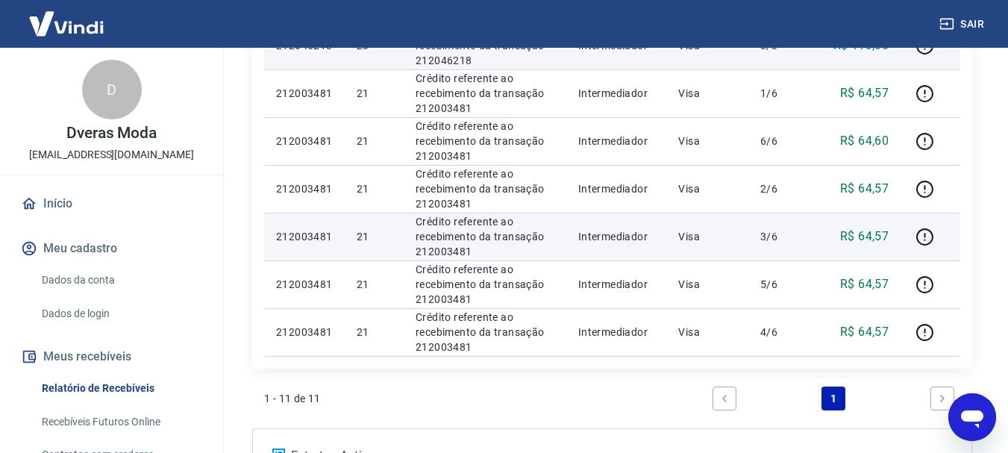
scroll to position [448, 0]
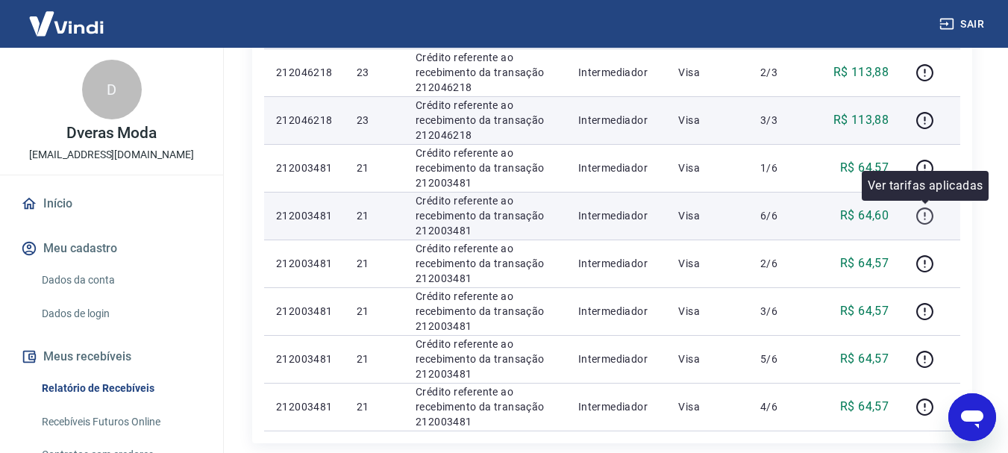
click at [928, 221] on icon "button" at bounding box center [925, 216] width 19 height 19
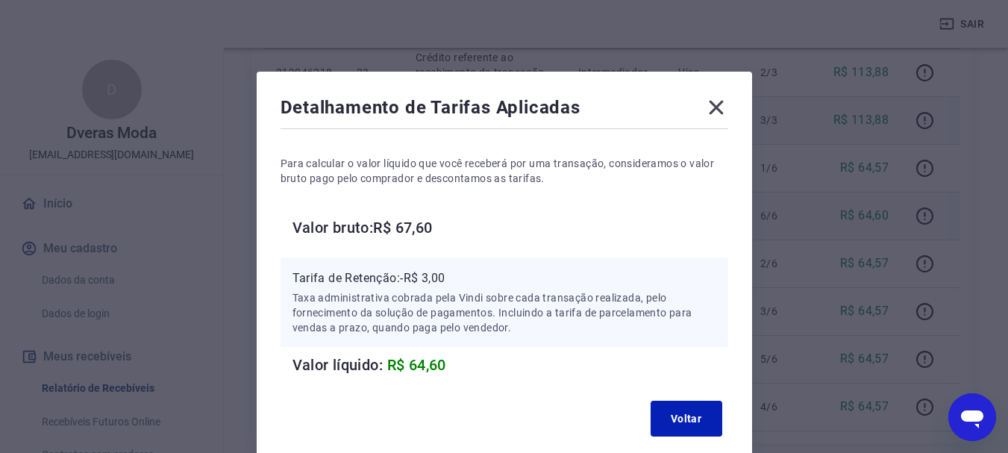
click at [710, 107] on icon at bounding box center [716, 108] width 24 height 24
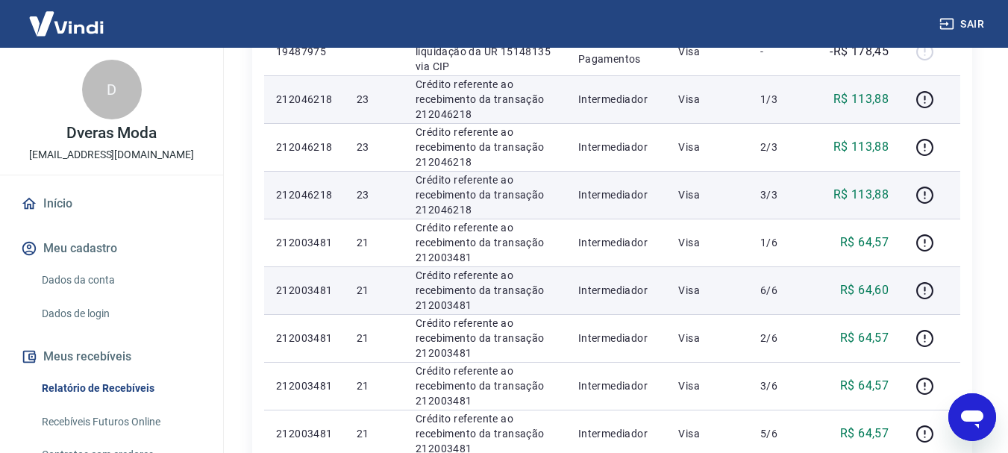
scroll to position [298, 0]
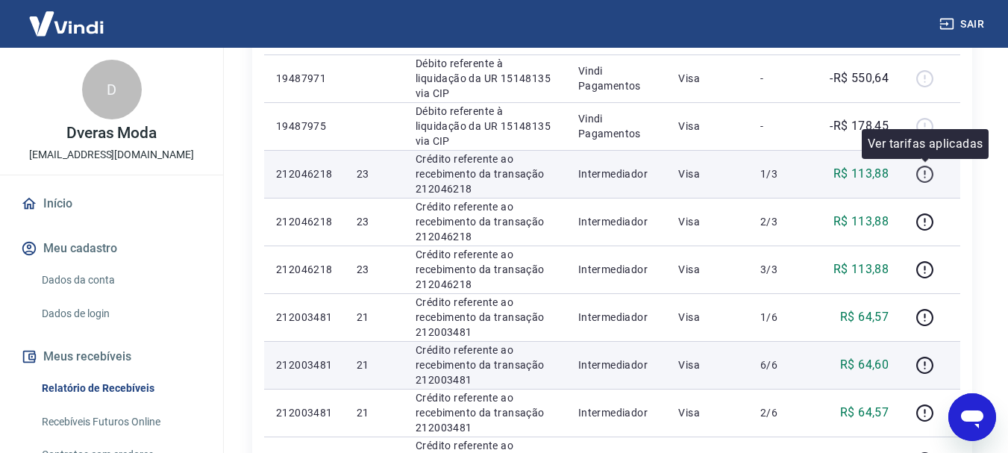
click at [930, 178] on icon "button" at bounding box center [925, 174] width 19 height 19
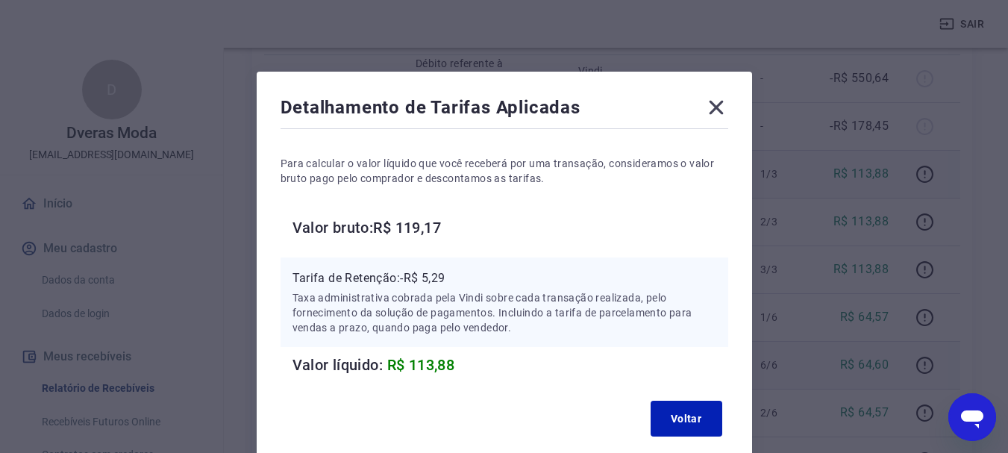
click at [714, 101] on icon at bounding box center [716, 108] width 24 height 24
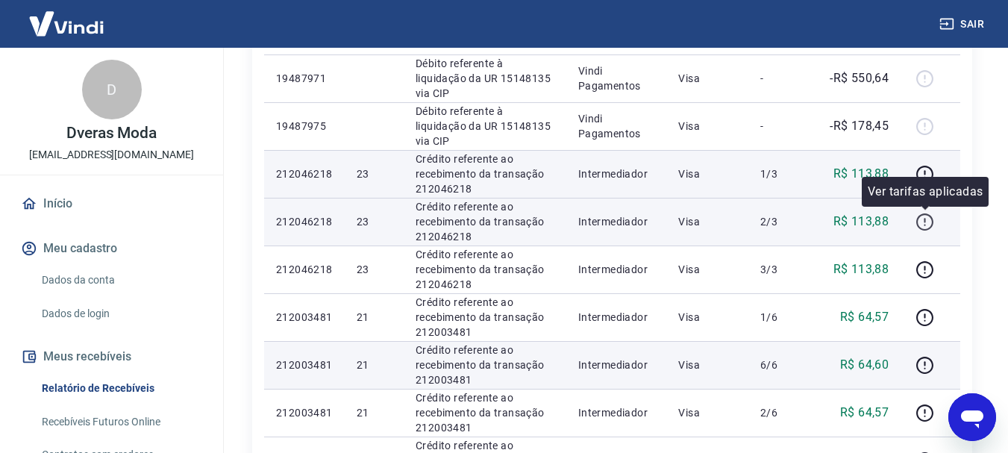
click at [929, 219] on icon "button" at bounding box center [925, 222] width 19 height 19
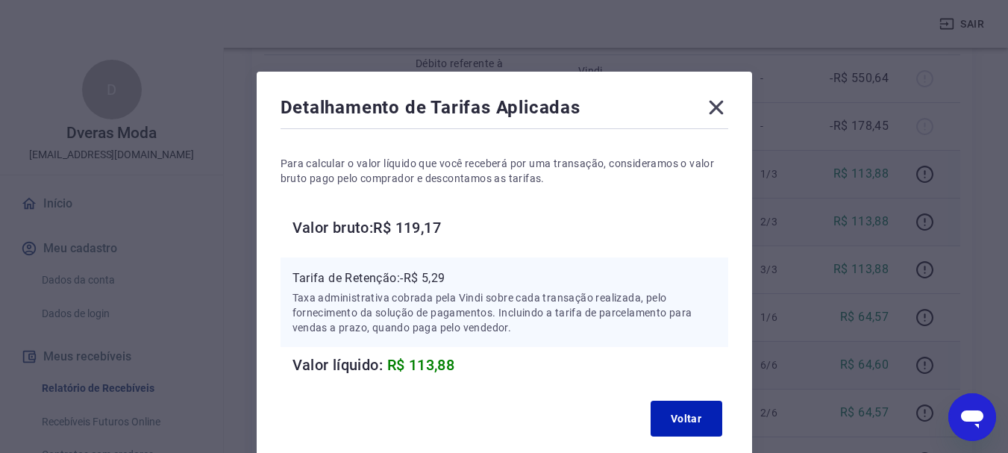
click at [714, 104] on icon at bounding box center [716, 108] width 24 height 24
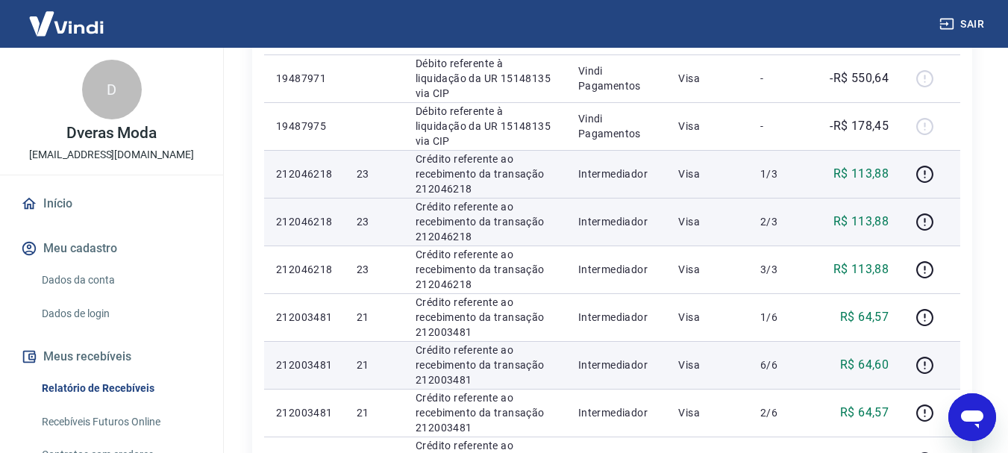
scroll to position [0, 0]
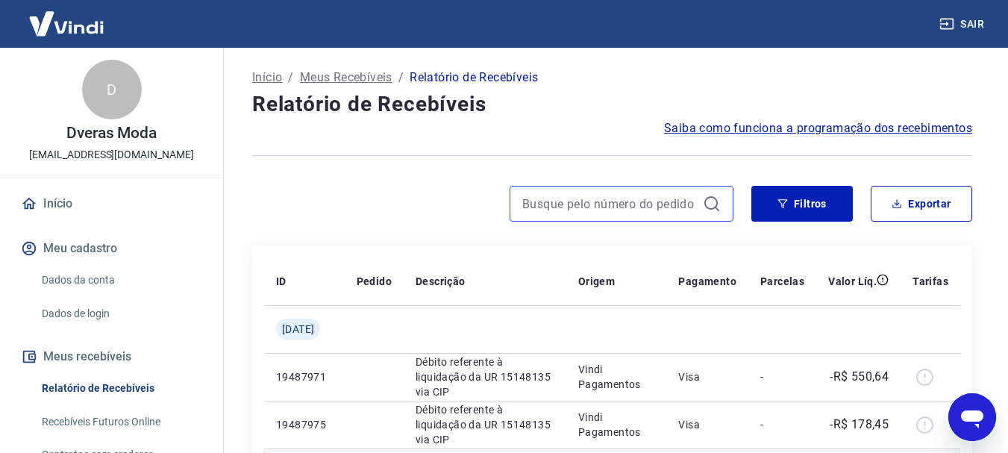
click at [692, 201] on input at bounding box center [609, 204] width 175 height 22
click at [715, 204] on icon at bounding box center [712, 204] width 18 height 18
click at [678, 210] on input at bounding box center [609, 204] width 175 height 22
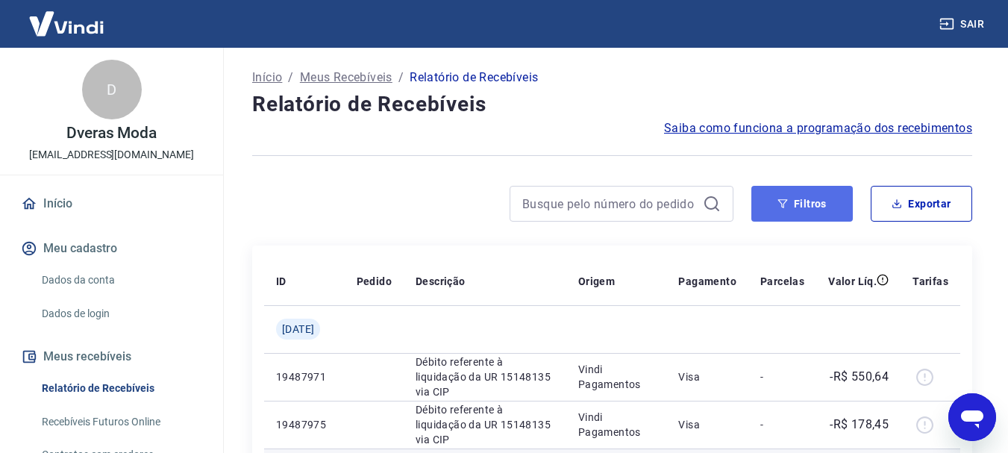
click at [806, 207] on button "Filtros" at bounding box center [801, 204] width 101 height 36
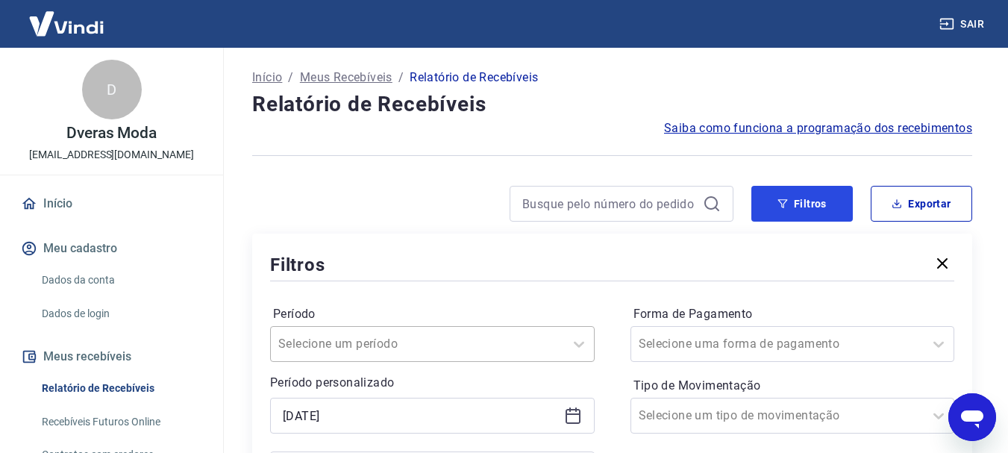
scroll to position [75, 0]
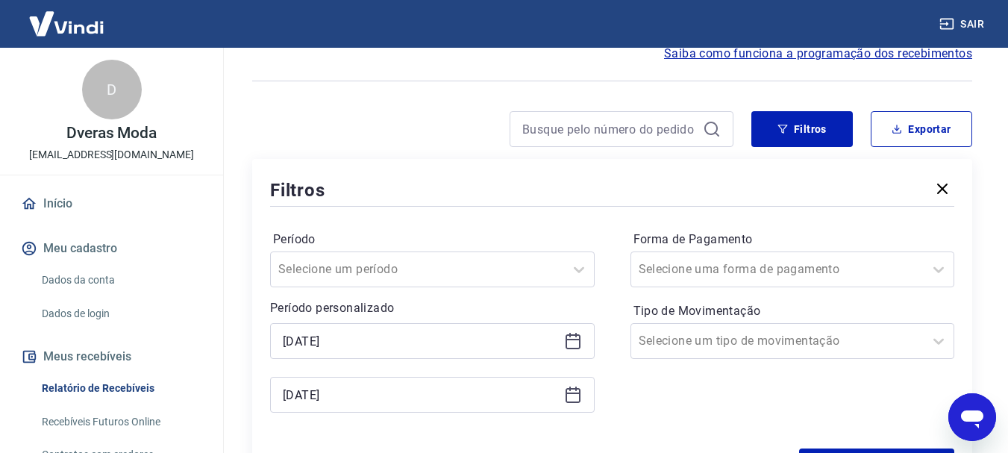
click at [577, 344] on icon at bounding box center [573, 341] width 18 height 18
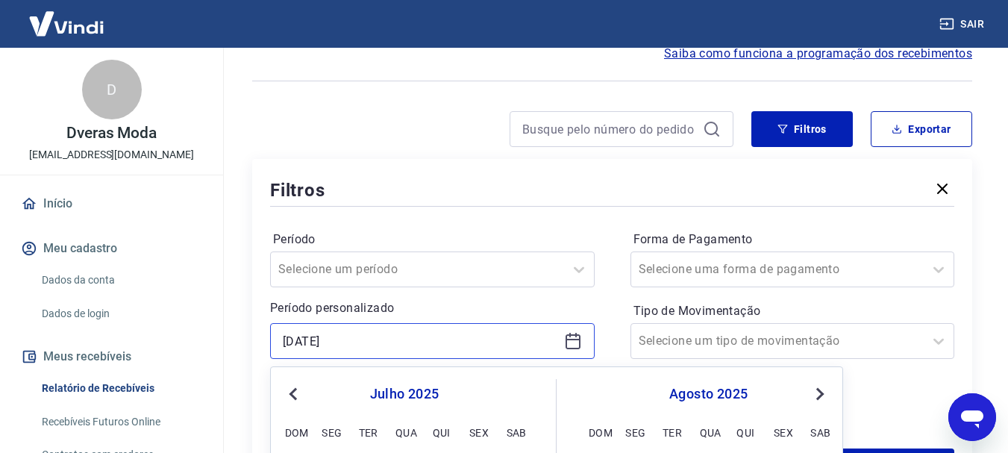
scroll to position [224, 0]
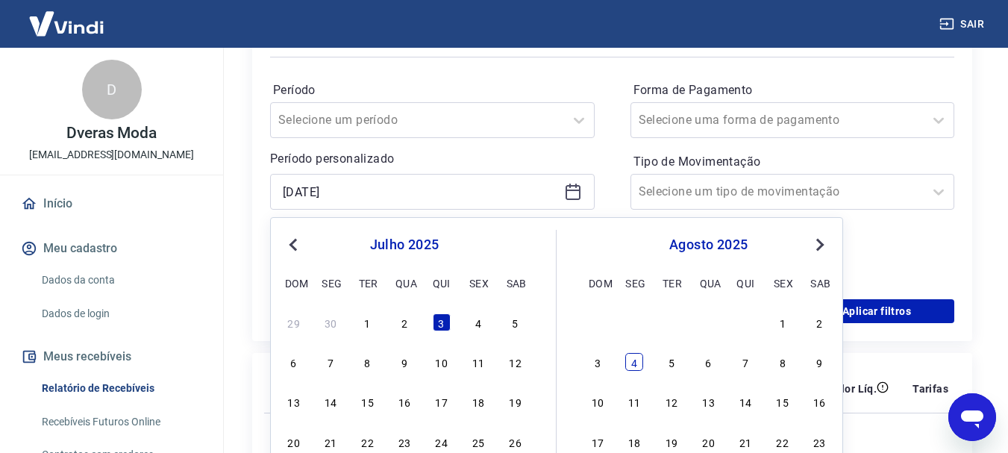
click at [637, 364] on div "4" at bounding box center [634, 362] width 18 height 18
type input "04/08/2025"
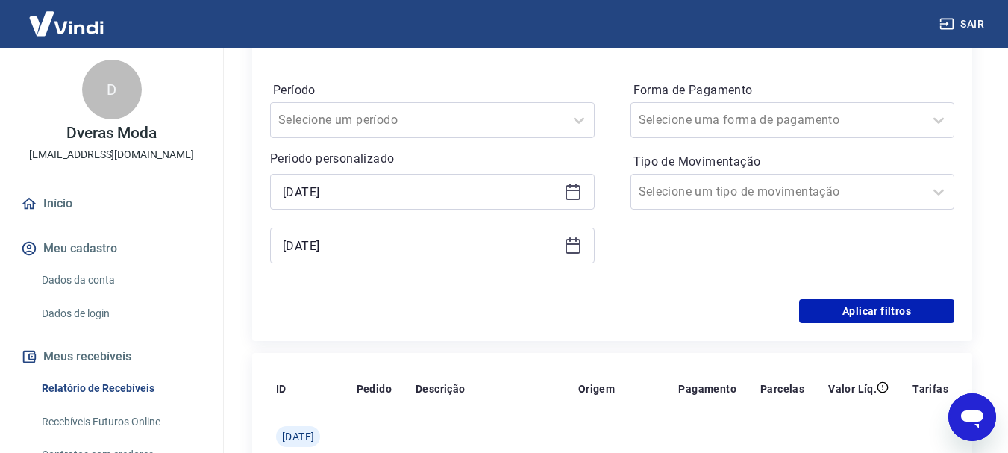
click at [574, 246] on icon at bounding box center [573, 246] width 18 height 18
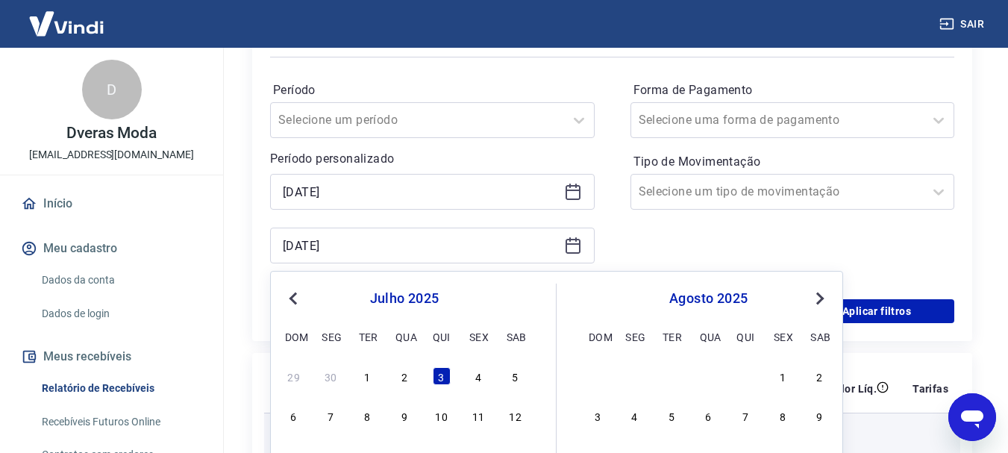
click at [635, 415] on div "4" at bounding box center [634, 416] width 18 height 18
type input "04/08/2025"
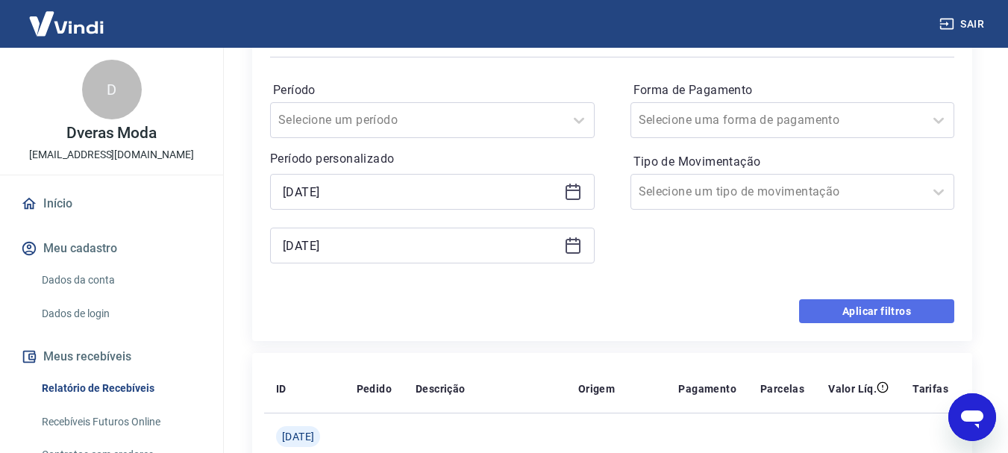
click at [868, 307] on button "Aplicar filtros" at bounding box center [876, 311] width 155 height 24
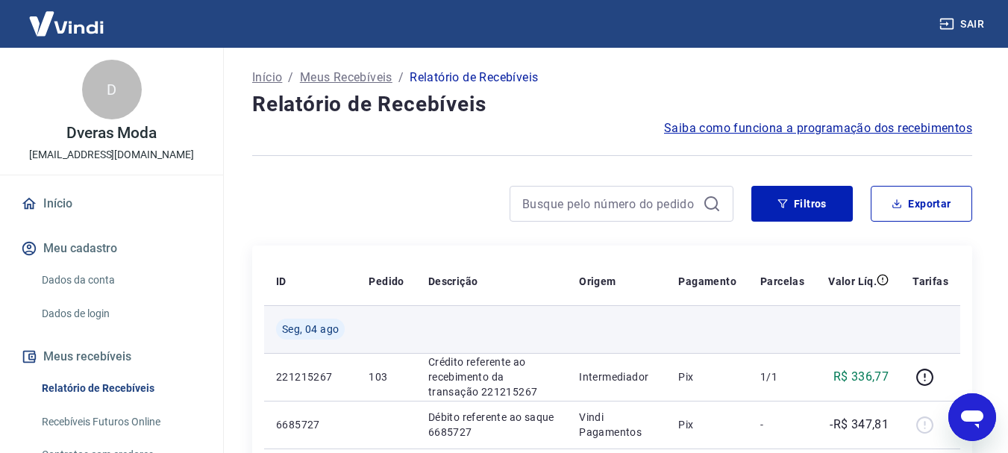
scroll to position [149, 0]
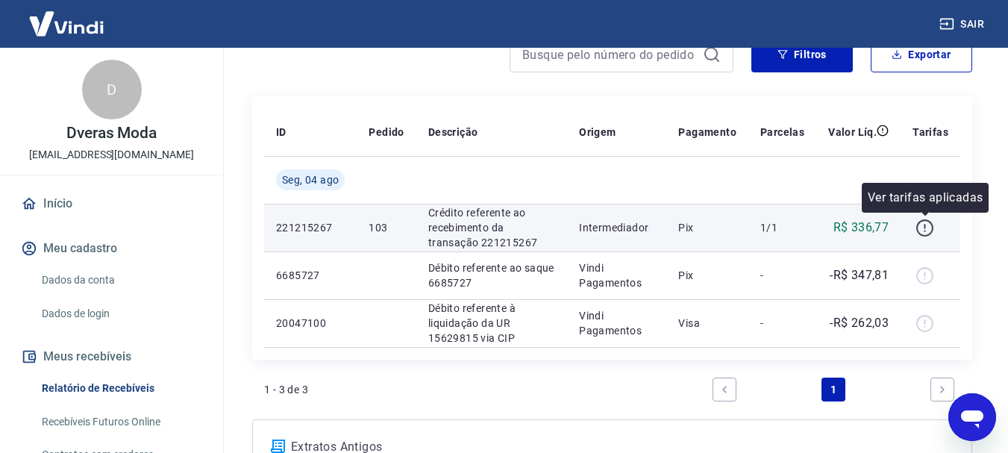
click at [927, 227] on icon "button" at bounding box center [925, 228] width 19 height 19
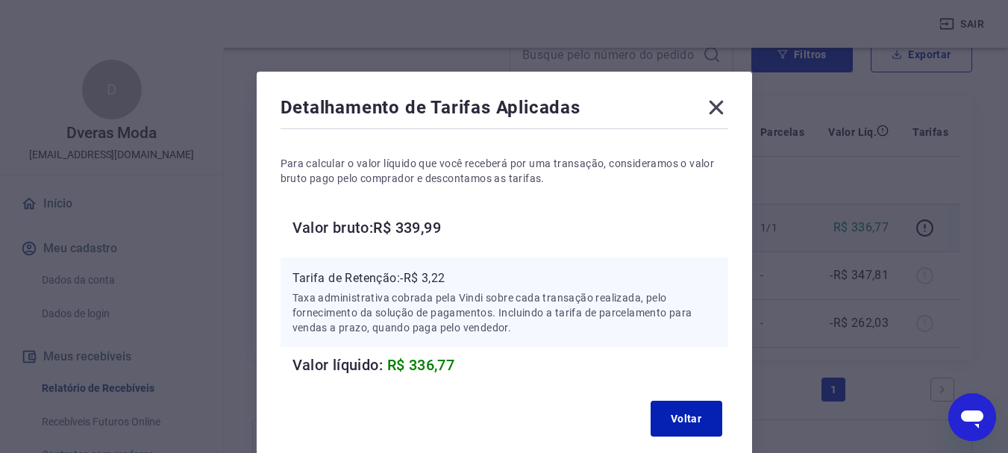
click at [712, 110] on icon at bounding box center [716, 108] width 24 height 24
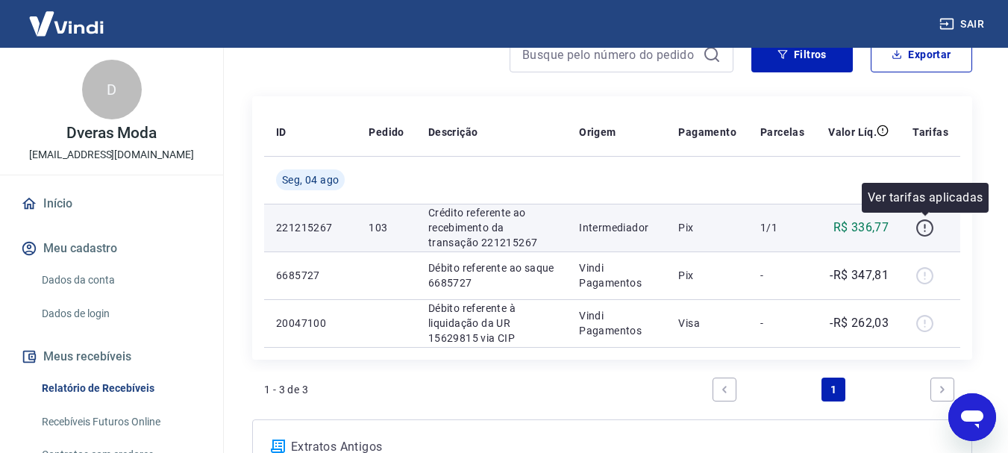
click at [924, 232] on icon "button" at bounding box center [925, 228] width 19 height 19
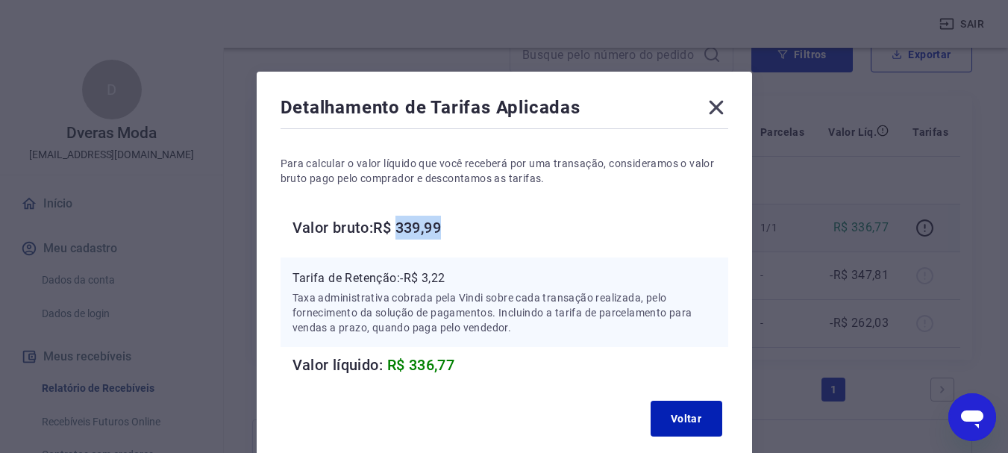
drag, startPoint x: 401, startPoint y: 225, endPoint x: 480, endPoint y: 233, distance: 78.7
click at [480, 233] on h6 "Valor bruto: R$ 339,99" at bounding box center [511, 228] width 436 height 24
copy h6 "339,99"
click at [699, 423] on button "Voltar" at bounding box center [687, 419] width 72 height 36
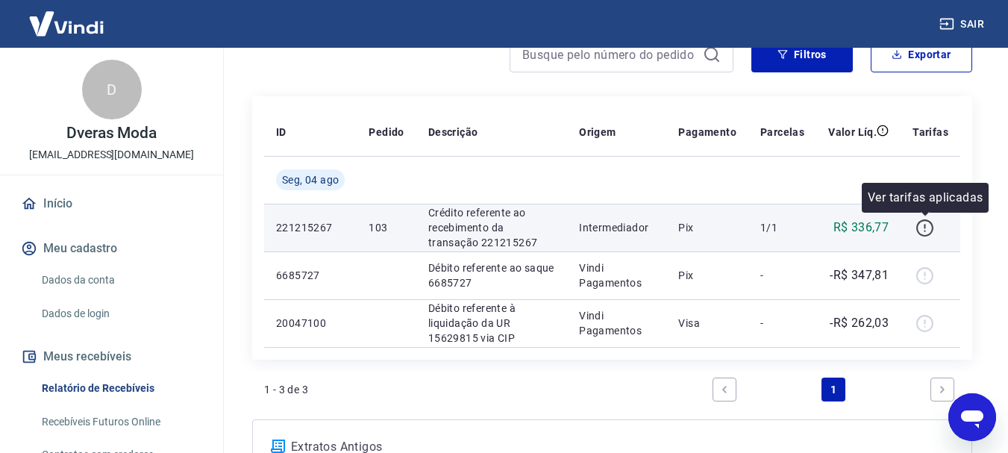
click at [922, 231] on icon "button" at bounding box center [925, 228] width 19 height 19
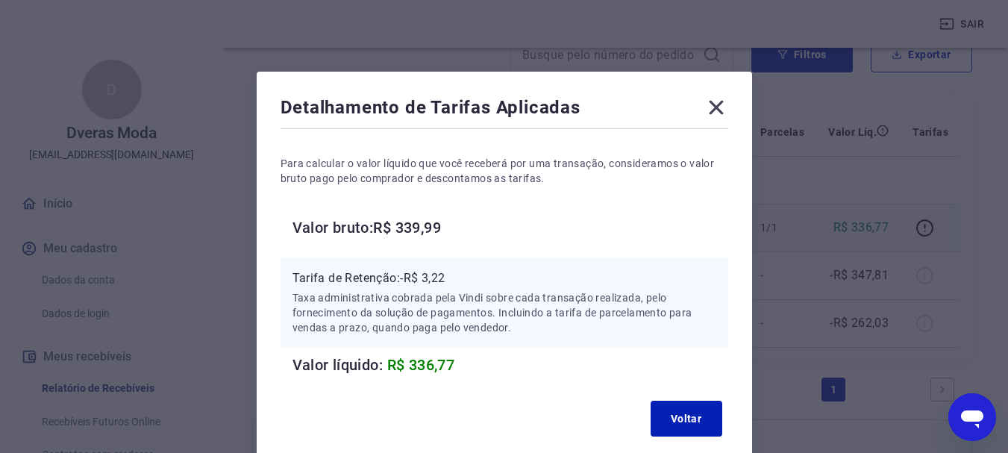
click at [717, 110] on icon at bounding box center [716, 108] width 24 height 24
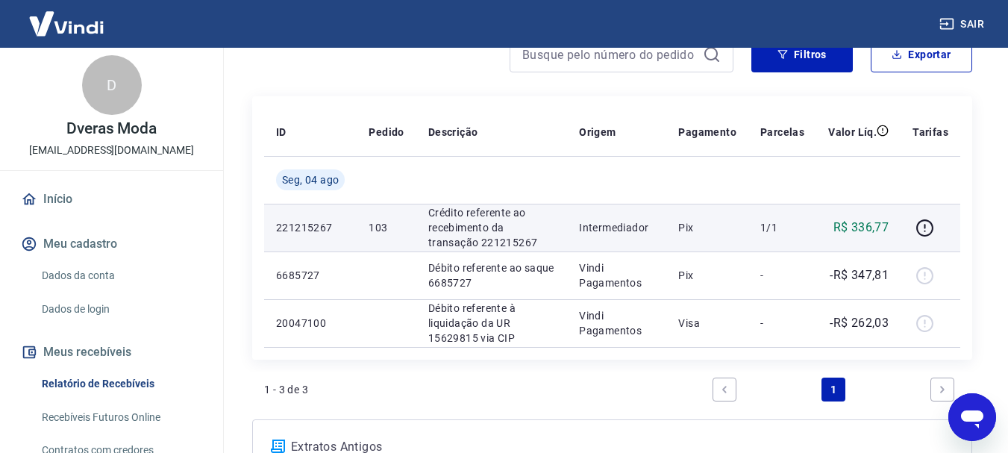
scroll to position [0, 0]
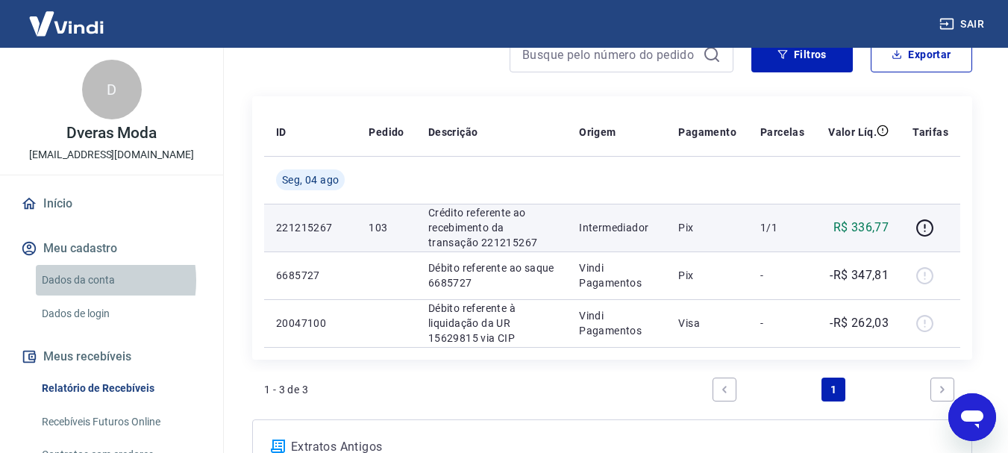
click at [82, 281] on link "Dados da conta" at bounding box center [120, 280] width 169 height 31
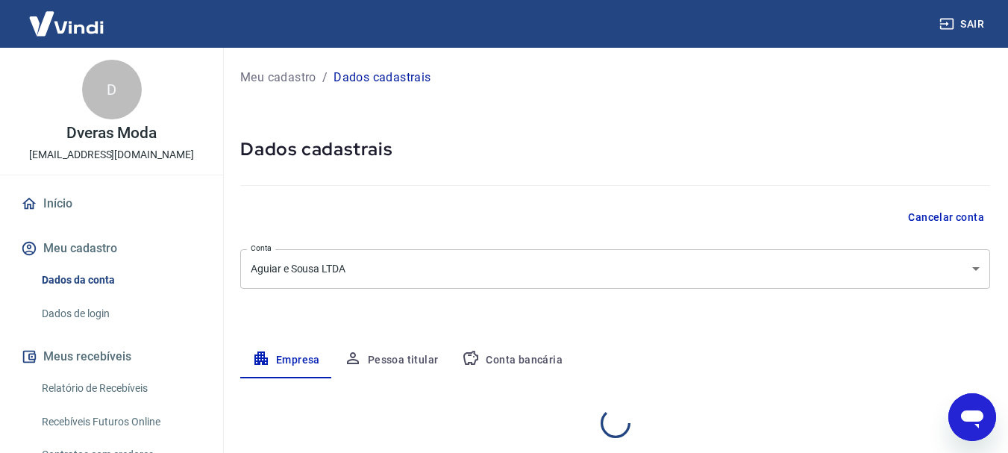
select select "GO"
click at [324, 262] on body "Sair D Dveras Moda modadveras@gmail.com Início Meu cadastro Dados da conta Dado…" at bounding box center [504, 226] width 1008 height 453
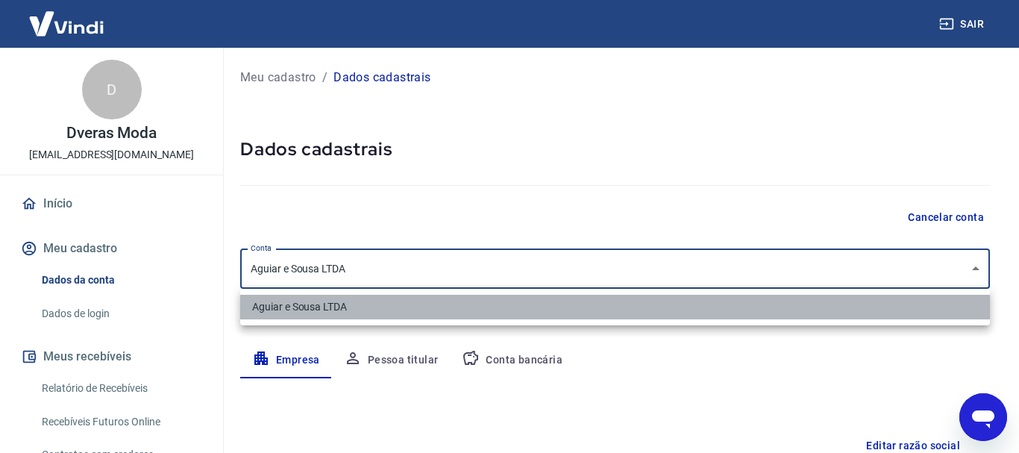
click at [325, 306] on li "Aguiar e Sousa LTDA" at bounding box center [615, 307] width 750 height 25
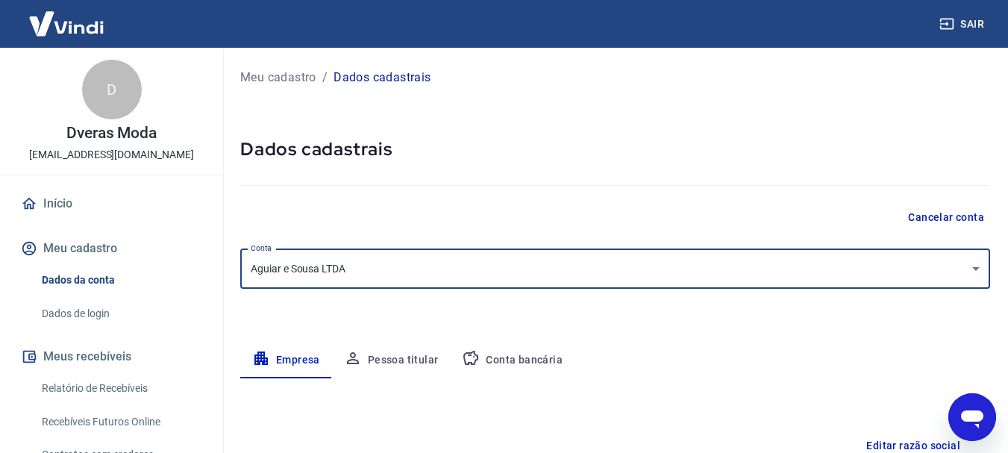
click at [497, 358] on button "Conta bancária" at bounding box center [512, 361] width 125 height 36
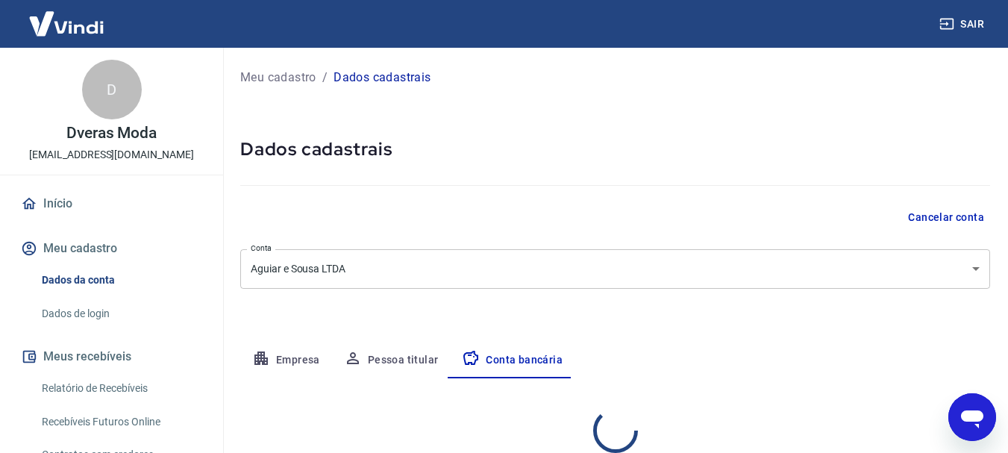
select select "1"
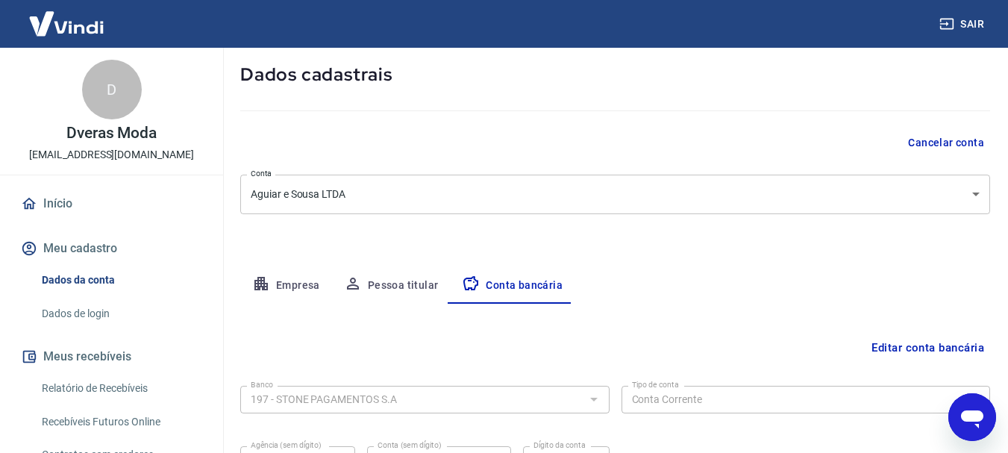
scroll to position [149, 0]
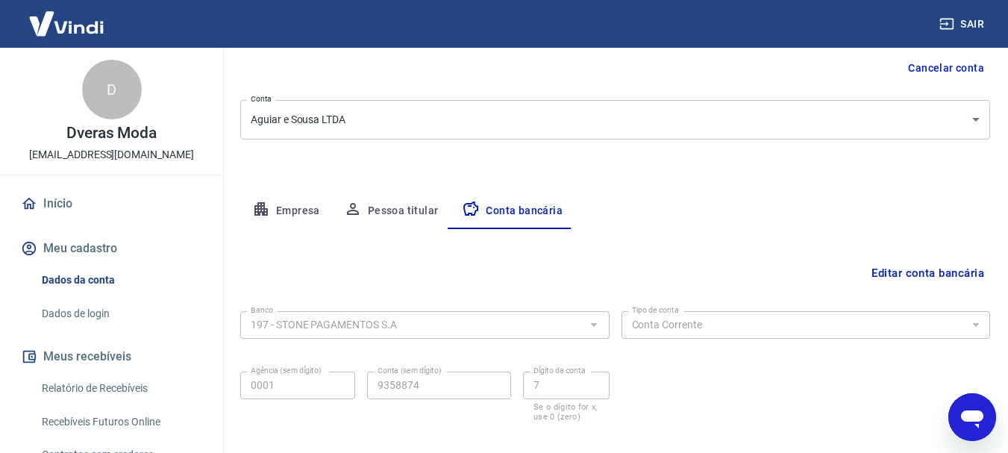
click at [145, 415] on link "Recebíveis Futuros Online" at bounding box center [120, 422] width 169 height 31
click at [112, 391] on link "Relatório de Recebíveis" at bounding box center [120, 388] width 169 height 31
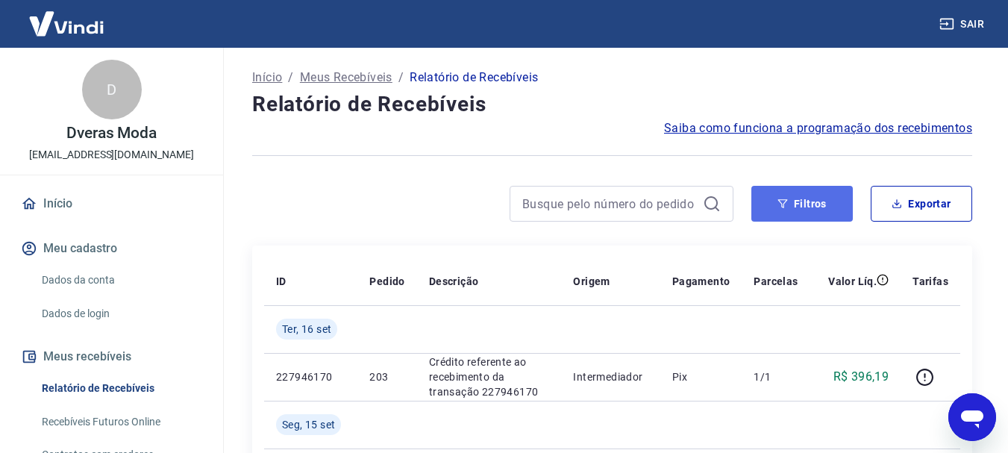
click at [816, 201] on button "Filtros" at bounding box center [801, 204] width 101 height 36
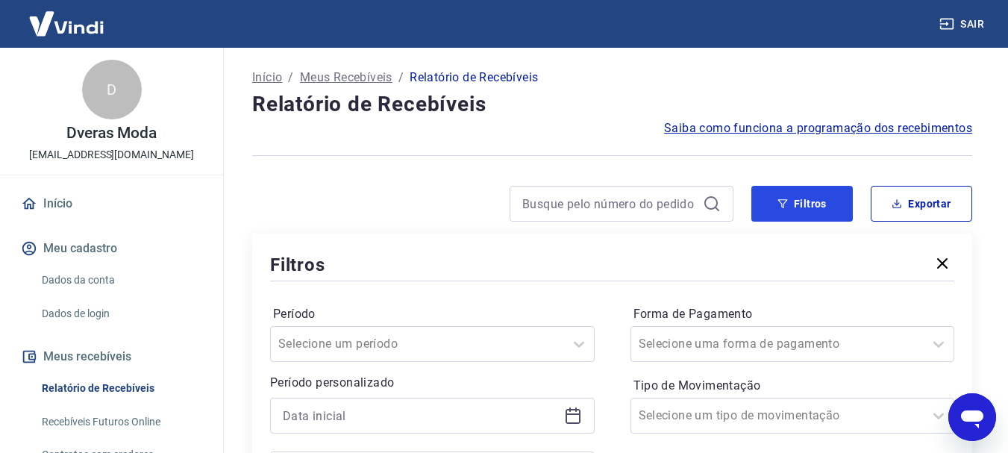
scroll to position [149, 0]
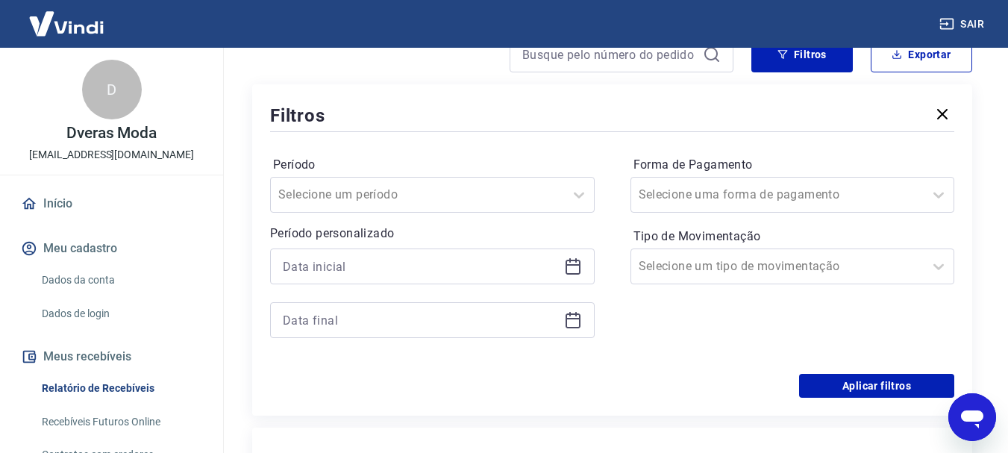
click at [572, 268] on icon at bounding box center [573, 266] width 18 height 18
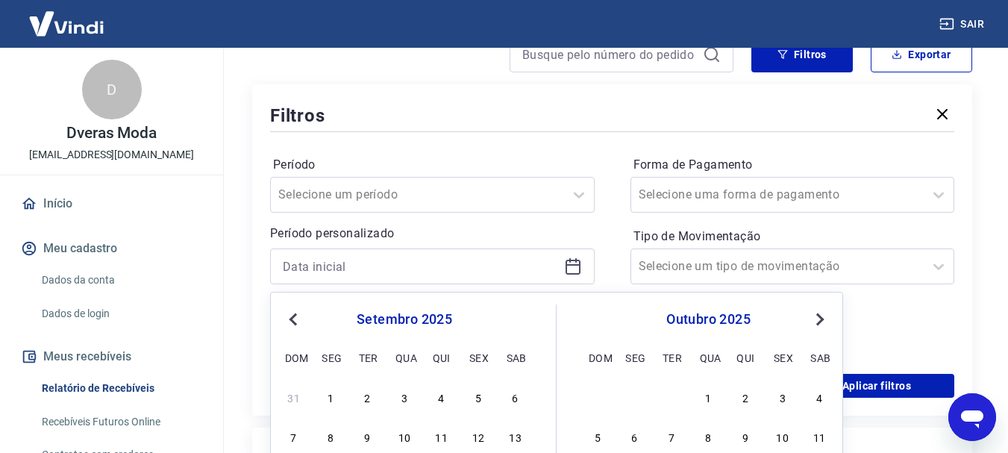
click at [404, 400] on div "3" at bounding box center [404, 397] width 18 height 18
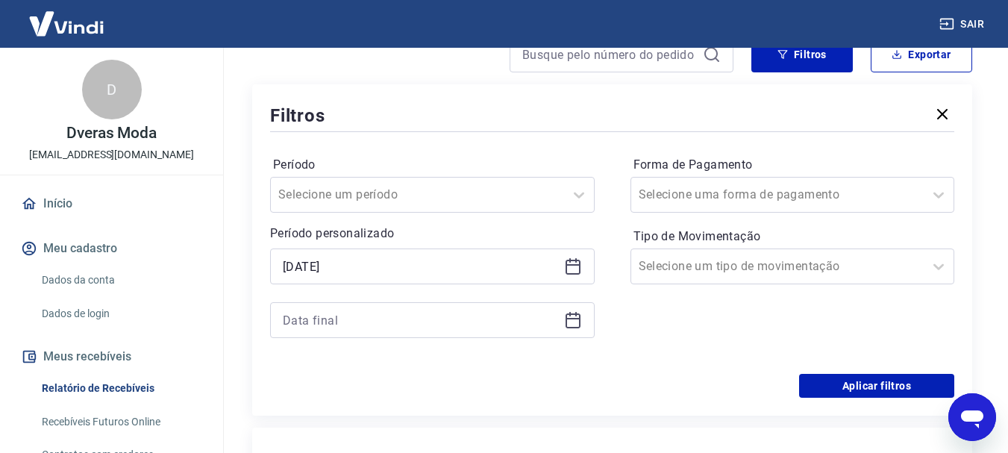
click at [407, 396] on div "Aplicar filtros" at bounding box center [612, 386] width 684 height 24
click at [571, 272] on icon at bounding box center [573, 266] width 18 height 18
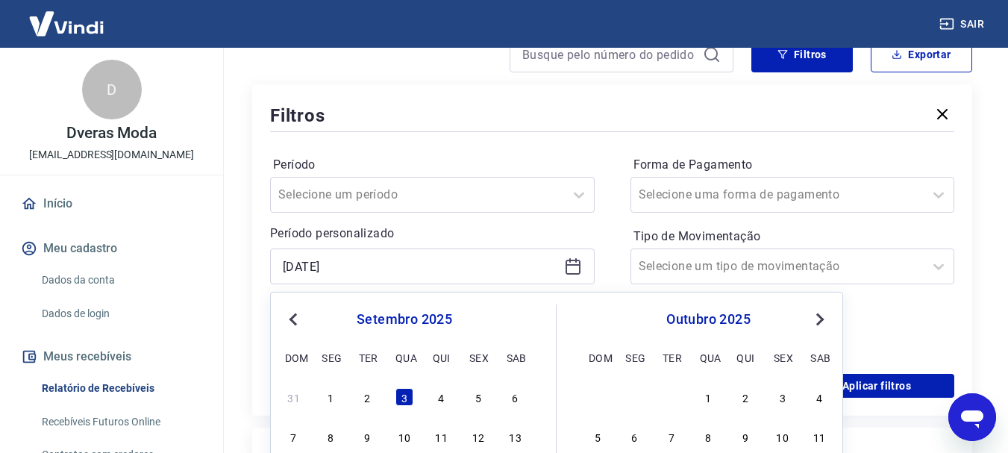
click at [295, 319] on span "Previous Month" at bounding box center [295, 318] width 0 height 17
click at [332, 438] on div "4" at bounding box center [331, 437] width 18 height 18
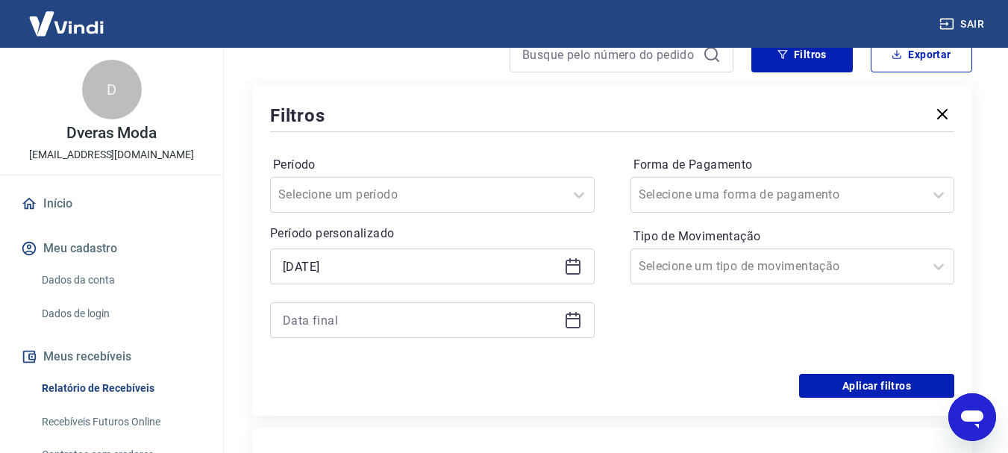
type input "04/08/2025"
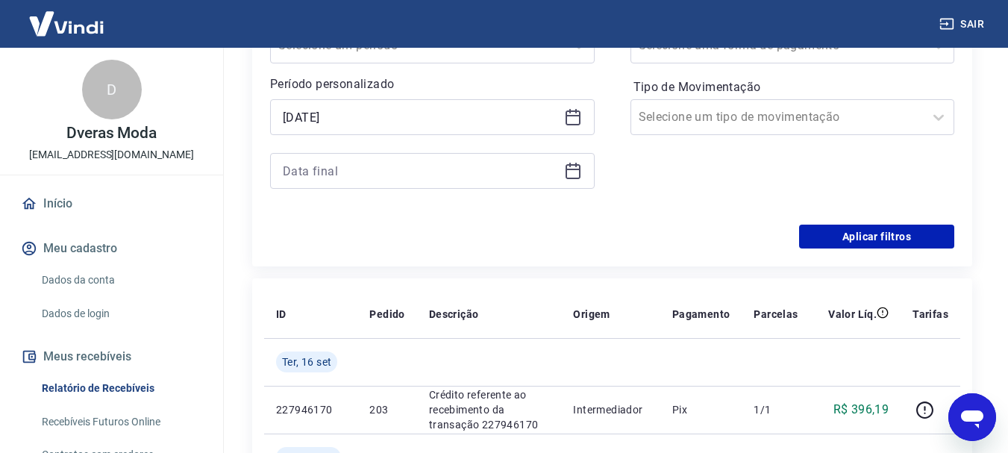
click at [578, 173] on icon at bounding box center [573, 171] width 18 height 18
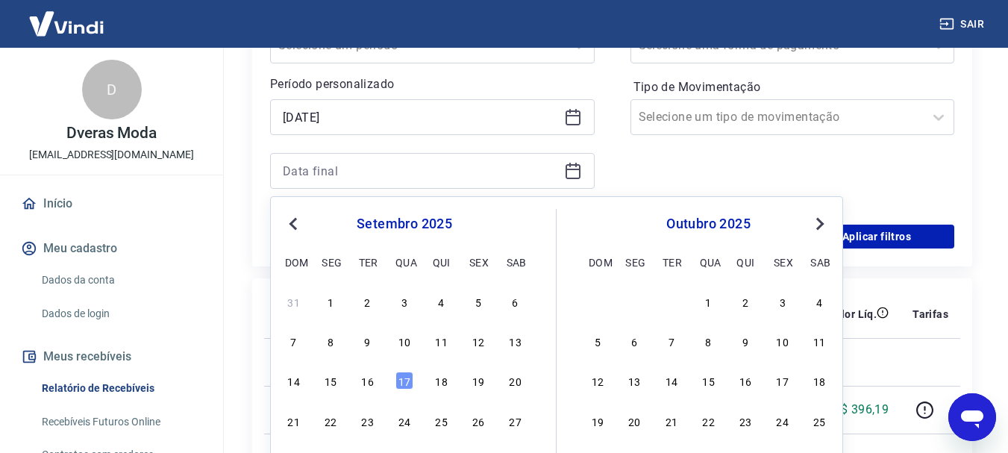
click at [295, 220] on span "Previous Month" at bounding box center [295, 223] width 0 height 17
click at [336, 343] on div "4" at bounding box center [331, 341] width 18 height 18
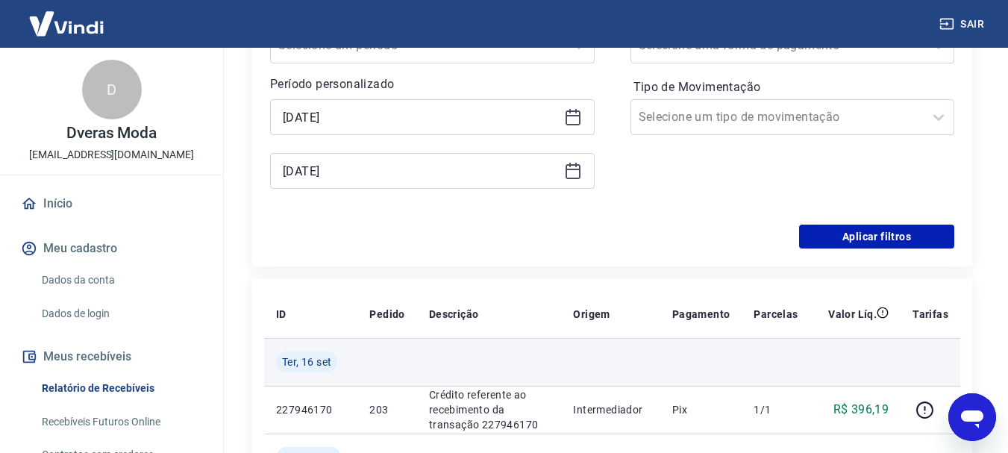
type input "04/08/2025"
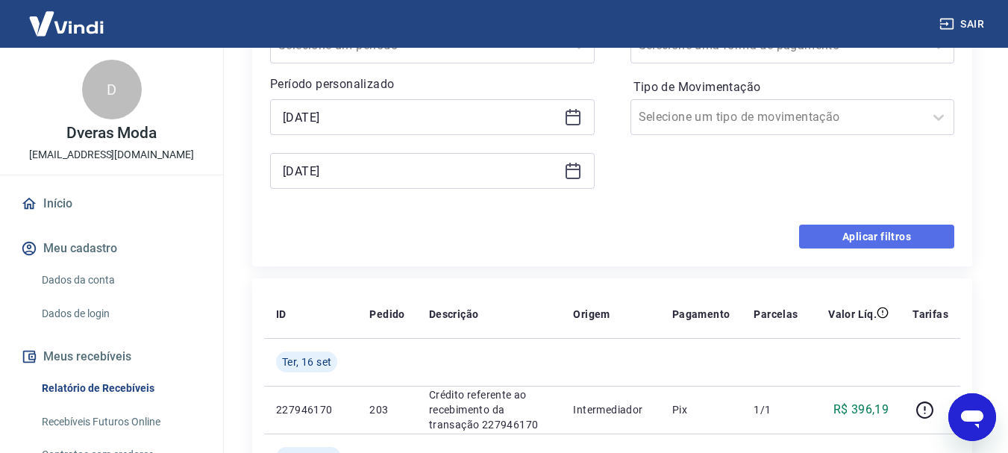
click at [890, 234] on button "Aplicar filtros" at bounding box center [876, 237] width 155 height 24
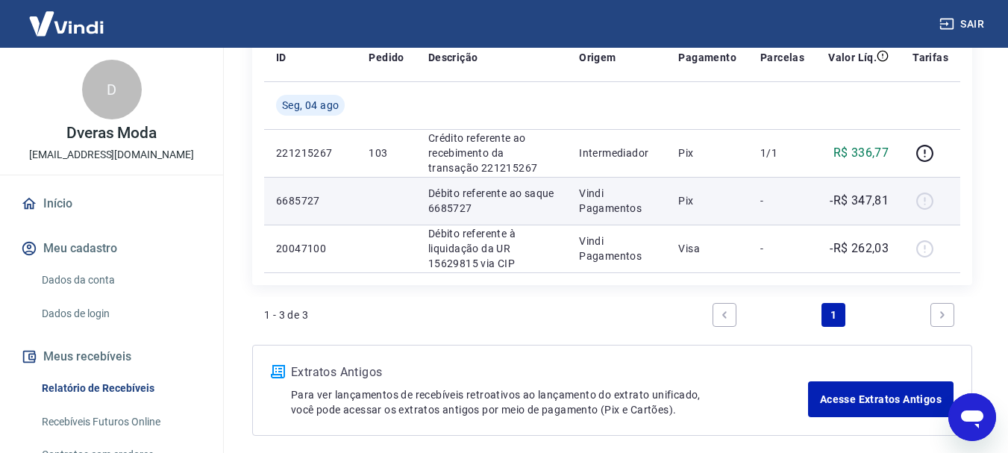
scroll to position [149, 0]
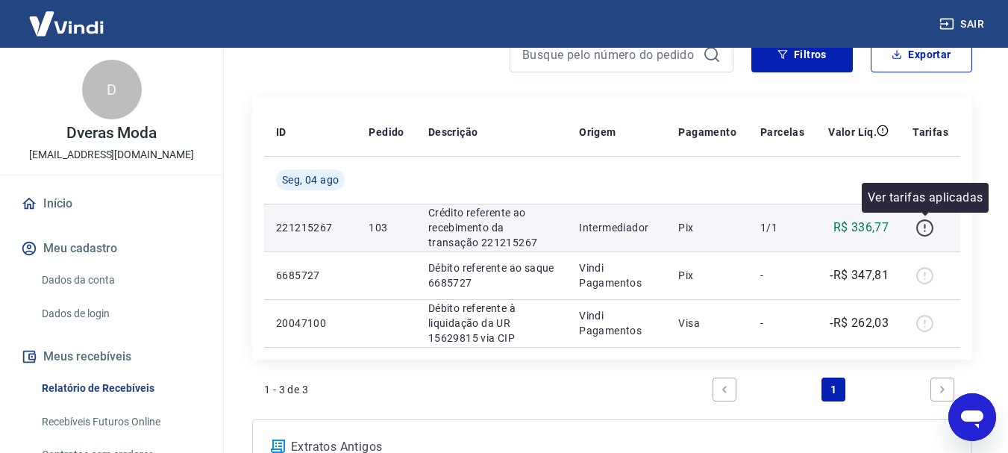
click at [925, 222] on icon "button" at bounding box center [925, 228] width 19 height 19
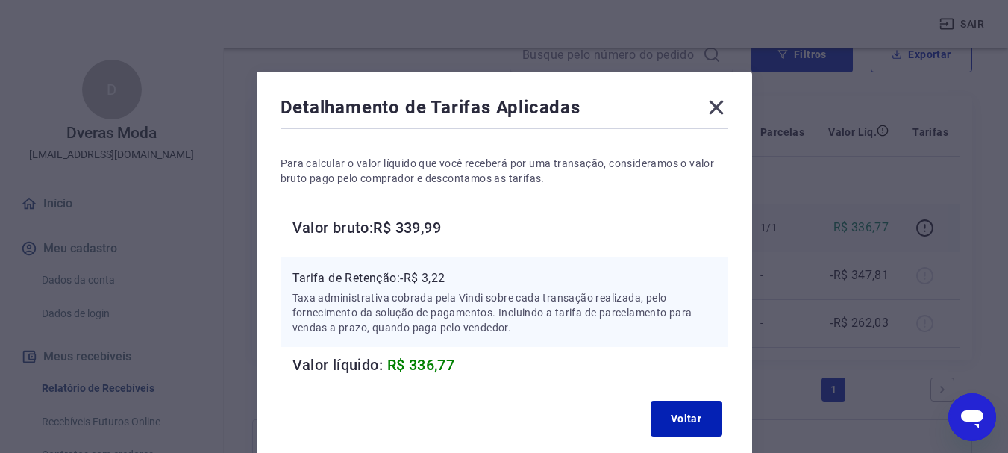
click at [717, 107] on icon at bounding box center [716, 108] width 14 height 14
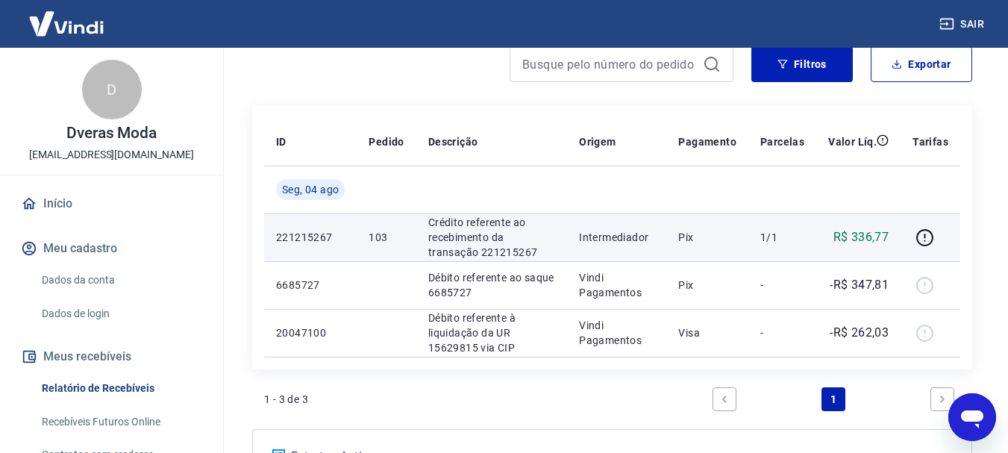
scroll to position [214, 0]
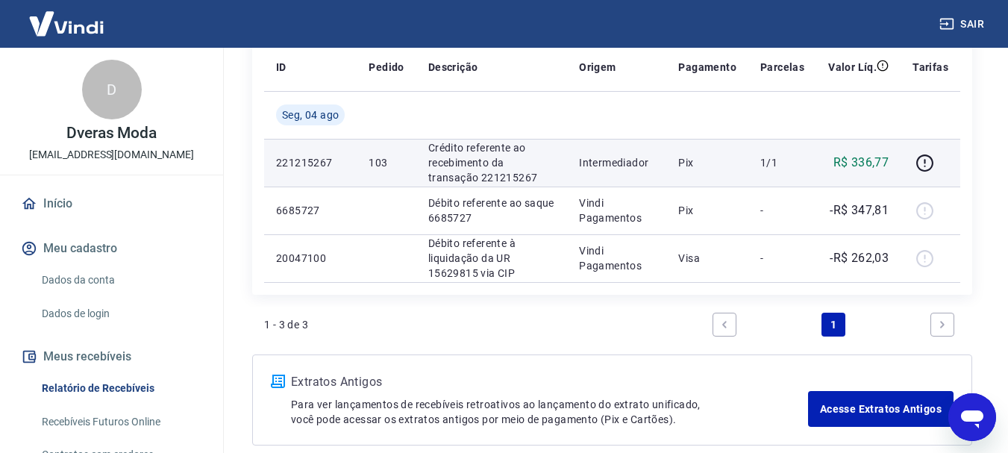
click at [945, 334] on link "Next page" at bounding box center [943, 325] width 24 height 24
click at [943, 323] on icon "Next page" at bounding box center [942, 324] width 4 height 7
click at [720, 323] on icon "Previous page" at bounding box center [724, 324] width 10 height 10
